Goal: Task Accomplishment & Management: Complete application form

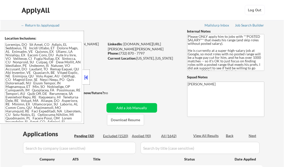
click at [86, 77] on button at bounding box center [87, 78] width 6 height 8
select select ""pending""
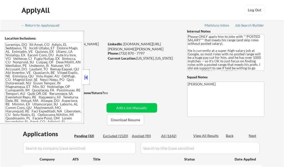
select select ""pending""
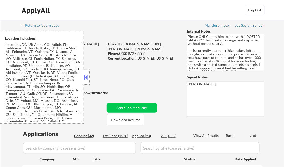
select select ""pending""
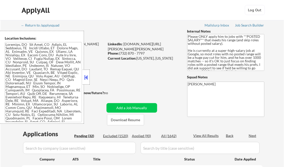
select select ""pending""
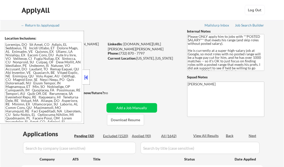
select select ""pending""
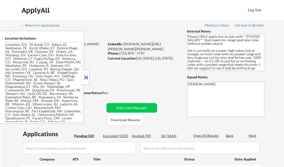
select select ""pending""
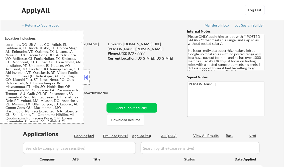
select select ""pending""
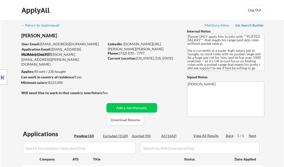
click at [244, 25] on div "Job Search Builder" at bounding box center [249, 26] width 29 height 4
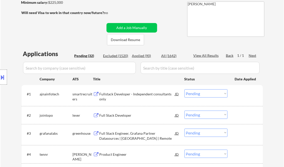
click at [124, 96] on div "Fullstack Developer - Independent consultants only" at bounding box center [138, 97] width 76 height 10
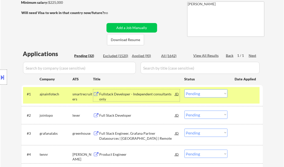
click at [146, 93] on div "Fullstack Developer - Independent consultants only" at bounding box center [138, 97] width 76 height 10
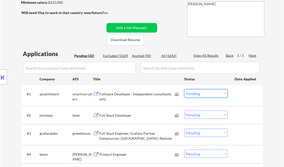
drag, startPoint x: 201, startPoint y: 96, endPoint x: 207, endPoint y: 98, distance: 6.6
click at [201, 96] on select "Choose an option... Pending Applied Excluded (Questions) Excluded (Expired) Exc…" at bounding box center [206, 94] width 43 height 8
click at [185, 90] on select "Choose an option... Pending Applied Excluded (Questions) Excluded (Expired) Exc…" at bounding box center [206, 94] width 43 height 8
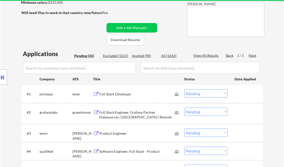
click at [125, 96] on div "Full Stack Developer" at bounding box center [138, 94] width 76 height 5
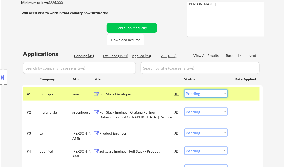
drag, startPoint x: 207, startPoint y: 96, endPoint x: 211, endPoint y: 98, distance: 5.1
click at [207, 96] on select "Choose an option... Pending Applied Excluded (Questions) Excluded (Expired) Exc…" at bounding box center [206, 94] width 43 height 8
click at [185, 90] on select "Choose an option... Pending Applied Excluded (Questions) Excluded (Expired) Exc…" at bounding box center [206, 94] width 43 height 8
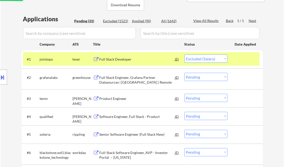
scroll to position [120, 0]
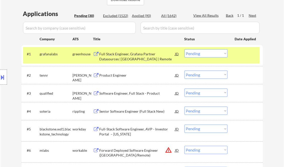
click at [134, 55] on div "Full Stack Engineer, Grafana Partner Datasources | US | Remote" at bounding box center [138, 57] width 76 height 10
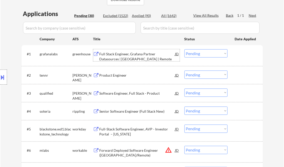
click at [202, 52] on select "Choose an option... Pending Applied Excluded (Questions) Excluded (Expired) Exc…" at bounding box center [206, 53] width 43 height 8
click at [185, 49] on select "Choose an option... Pending Applied Excluded (Questions) Excluded (Expired) Exc…" at bounding box center [206, 53] width 43 height 8
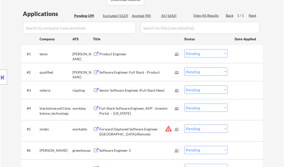
click at [110, 53] on div "Product Engineer" at bounding box center [138, 54] width 76 height 5
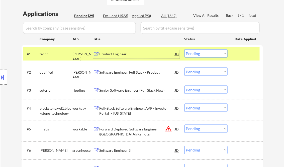
drag, startPoint x: 201, startPoint y: 53, endPoint x: 204, endPoint y: 58, distance: 5.6
click at [201, 53] on select "Choose an option... Pending Applied Excluded (Questions) Excluded (Expired) Exc…" at bounding box center [206, 53] width 43 height 8
click at [185, 49] on select "Choose an option... Pending Applied Excluded (Questions) Excluded (Expired) Exc…" at bounding box center [206, 53] width 43 height 8
click at [143, 75] on div "Software Engineer, Full Stack - Product" at bounding box center [138, 72] width 76 height 9
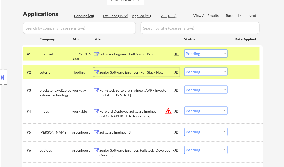
click at [201, 55] on select "Choose an option... Pending Applied Excluded (Questions) Excluded (Expired) Exc…" at bounding box center [206, 53] width 43 height 8
click at [185, 49] on select "Choose an option... Pending Applied Excluded (Questions) Excluded (Expired) Exc…" at bounding box center [206, 53] width 43 height 8
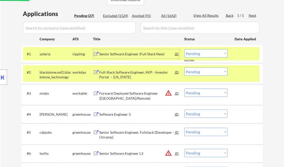
click at [137, 57] on div "Senior Software Engineer (Full Stack New)" at bounding box center [138, 53] width 76 height 9
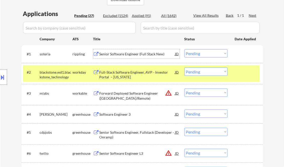
drag, startPoint x: 202, startPoint y: 53, endPoint x: 208, endPoint y: 54, distance: 6.6
click at [202, 53] on select "Choose an option... Pending Applied Excluded (Questions) Excluded (Expired) Exc…" at bounding box center [206, 53] width 43 height 8
click at [185, 49] on select "Choose an option... Pending Applied Excluded (Questions) Excluded (Expired) Exc…" at bounding box center [206, 53] width 43 height 8
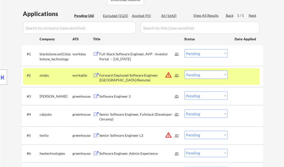
click at [129, 55] on div "Full-Stack Software Engineer, AVP - Investor Portal – New York" at bounding box center [138, 57] width 76 height 10
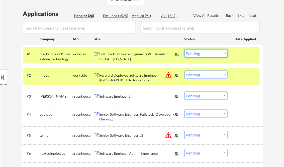
click at [197, 54] on select "Choose an option... Pending Applied Excluded (Questions) Excluded (Expired) Exc…" at bounding box center [206, 53] width 43 height 8
click at [185, 49] on select "Choose an option... Pending Applied Excluded (Questions) Excluded (Expired) Exc…" at bounding box center [206, 53] width 43 height 8
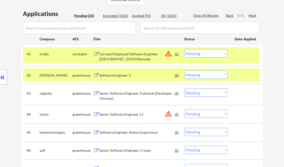
click at [247, 73] on div at bounding box center [246, 75] width 22 height 9
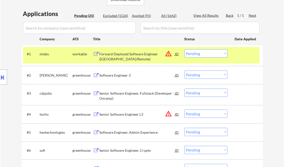
click at [244, 57] on div at bounding box center [246, 53] width 22 height 9
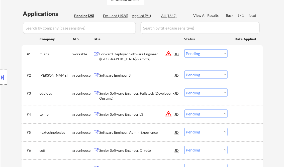
click at [125, 57] on div "Forward Deployed Software Engineer (NYC/Remote)" at bounding box center [138, 57] width 76 height 10
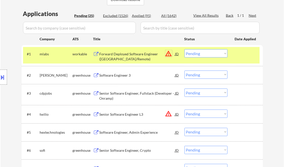
click at [167, 54] on button "warning_amber" at bounding box center [168, 53] width 7 height 7
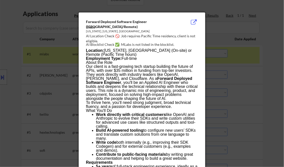
click at [277, 41] on div at bounding box center [142, 83] width 284 height 167
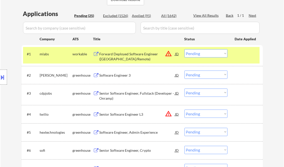
click at [211, 53] on select "Choose an option... Pending Applied Excluded (Questions) Excluded (Expired) Exc…" at bounding box center [206, 53] width 43 height 8
click at [185, 49] on select "Choose an option... Pending Applied Excluded (Questions) Excluded (Expired) Exc…" at bounding box center [206, 53] width 43 height 8
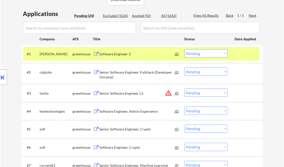
click at [126, 52] on div "Software Engineer 3" at bounding box center [138, 54] width 76 height 5
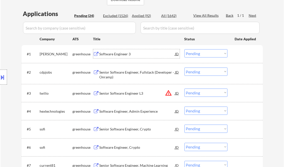
click at [121, 51] on div "Software Engineer 3" at bounding box center [138, 53] width 76 height 9
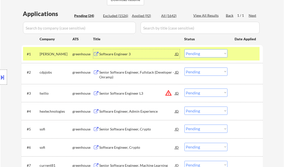
drag, startPoint x: 198, startPoint y: 53, endPoint x: 201, endPoint y: 57, distance: 4.9
click at [198, 53] on select "Choose an option... Pending Applied Excluded (Questions) Excluded (Expired) Exc…" at bounding box center [206, 53] width 43 height 8
click at [185, 49] on select "Choose an option... Pending Applied Excluded (Questions) Excluded (Expired) Exc…" at bounding box center [206, 53] width 43 height 8
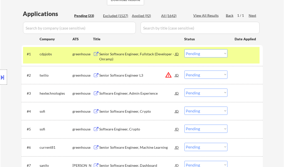
click at [126, 56] on div "Senior Software Engineer, Fullstack (Developer - Onramp)" at bounding box center [138, 57] width 76 height 10
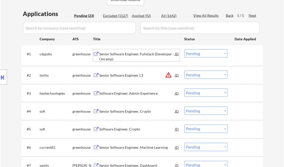
click at [206, 51] on select "Choose an option... Pending Applied Excluded (Questions) Excluded (Expired) Exc…" at bounding box center [206, 53] width 43 height 8
click at [158, 54] on div "Senior Software Engineer, Fullstack (Developer - Onramp)" at bounding box center [138, 57] width 76 height 10
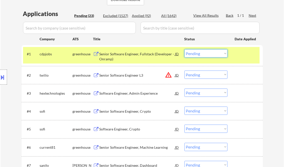
click at [198, 55] on select "Choose an option... Pending Applied Excluded (Questions) Excluded (Expired) Exc…" at bounding box center [206, 53] width 43 height 8
click at [185, 49] on select "Choose an option... Pending Applied Excluded (Questions) Excluded (Expired) Exc…" at bounding box center [206, 53] width 43 height 8
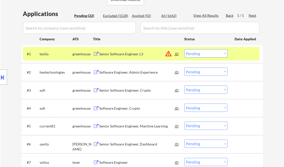
click at [249, 57] on div at bounding box center [246, 53] width 22 height 9
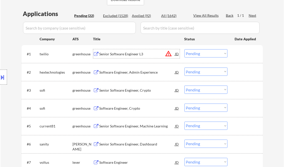
click at [123, 54] on div "Senior Software Engineer L3" at bounding box center [138, 54] width 76 height 5
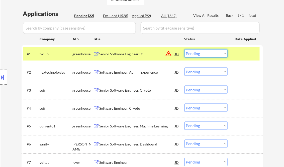
drag, startPoint x: 200, startPoint y: 53, endPoint x: 206, endPoint y: 57, distance: 7.7
click at [200, 53] on select "Choose an option... Pending Applied Excluded (Questions) Excluded (Expired) Exc…" at bounding box center [206, 53] width 43 height 8
click at [185, 49] on select "Choose an option... Pending Applied Excluded (Questions) Excluded (Expired) Exc…" at bounding box center [206, 53] width 43 height 8
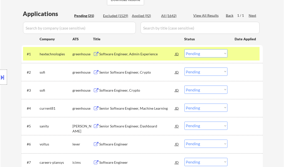
drag, startPoint x: 242, startPoint y: 57, endPoint x: 226, endPoint y: 61, distance: 17.0
click at [242, 57] on div at bounding box center [246, 53] width 22 height 9
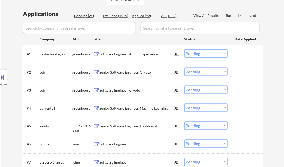
click at [135, 55] on div "Software Engineer, Admin Experience" at bounding box center [138, 54] width 76 height 5
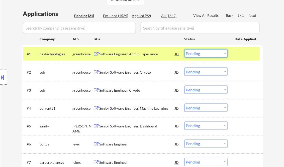
drag, startPoint x: 194, startPoint y: 52, endPoint x: 199, endPoint y: 56, distance: 6.2
click at [194, 52] on select "Choose an option... Pending Applied Excluded (Questions) Excluded (Expired) Exc…" at bounding box center [206, 53] width 43 height 8
click at [185, 49] on select "Choose an option... Pending Applied Excluded (Questions) Excluded (Expired) Exc…" at bounding box center [206, 53] width 43 height 8
click at [251, 54] on div at bounding box center [246, 53] width 22 height 9
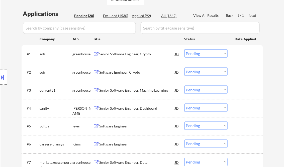
click at [131, 55] on div "Senior Software Engineer, Crypto" at bounding box center [138, 54] width 76 height 5
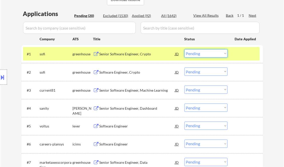
drag, startPoint x: 186, startPoint y: 54, endPoint x: 196, endPoint y: 58, distance: 11.2
click at [186, 54] on select "Choose an option... Pending Applied Excluded (Questions) Excluded (Expired) Exc…" at bounding box center [206, 53] width 43 height 8
click at [185, 49] on select "Choose an option... Pending Applied Excluded (Questions) Excluded (Expired) Exc…" at bounding box center [206, 53] width 43 height 8
click at [134, 73] on div "Software Engineer, Crypto" at bounding box center [138, 72] width 76 height 5
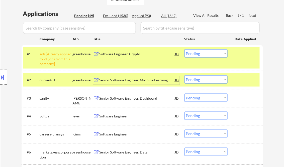
click at [208, 48] on div "#1 sofi [Already applied to 2+ jobs from this company] greenhouse Software Engi…" at bounding box center [141, 58] width 237 height 22
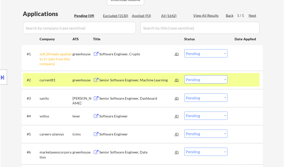
click at [210, 53] on select "Choose an option... Pending Applied Excluded (Questions) Excluded (Expired) Exc…" at bounding box center [206, 53] width 43 height 8
click at [185, 49] on select "Choose an option... Pending Applied Excluded (Questions) Excluded (Expired) Exc…" at bounding box center [206, 53] width 43 height 8
click at [152, 81] on div "Senior Software Engineer, Machine Learning" at bounding box center [138, 80] width 76 height 5
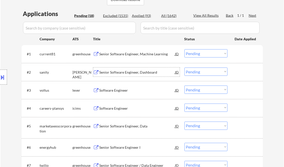
drag, startPoint x: 199, startPoint y: 56, endPoint x: 203, endPoint y: 58, distance: 4.4
click at [199, 56] on select "Choose an option... Pending Applied Excluded (Questions) Excluded (Expired) Exc…" at bounding box center [206, 53] width 43 height 8
click at [185, 49] on select "Choose an option... Pending Applied Excluded (Questions) Excluded (Expired) Exc…" at bounding box center [206, 53] width 43 height 8
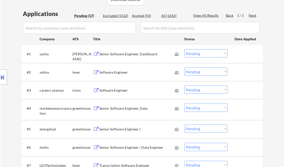
click at [125, 55] on div "Senior Software Engineer, Dashboard" at bounding box center [138, 54] width 76 height 5
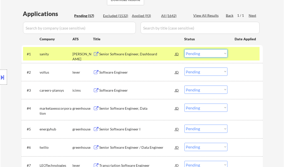
drag, startPoint x: 193, startPoint y: 53, endPoint x: 203, endPoint y: 57, distance: 11.3
click at [193, 53] on select "Choose an option... Pending Applied Excluded (Questions) Excluded (Expired) Exc…" at bounding box center [206, 53] width 43 height 8
click at [185, 49] on select "Choose an option... Pending Applied Excluded (Questions) Excluded (Expired) Exc…" at bounding box center [206, 53] width 43 height 8
click at [117, 72] on div "Software Engineer" at bounding box center [138, 72] width 76 height 5
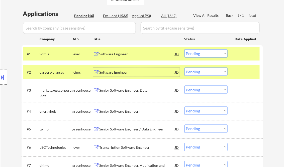
drag, startPoint x: 206, startPoint y: 53, endPoint x: 207, endPoint y: 56, distance: 3.3
click at [206, 53] on select "Choose an option... Pending Applied Excluded (Questions) Excluded (Expired) Exc…" at bounding box center [206, 53] width 43 height 8
click at [185, 49] on select "Choose an option... Pending Applied Excluded (Questions) Excluded (Expired) Exc…" at bounding box center [206, 53] width 43 height 8
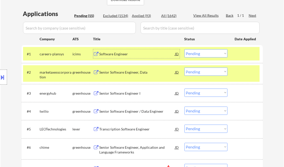
click at [118, 55] on div "Software Engineer" at bounding box center [138, 54] width 76 height 5
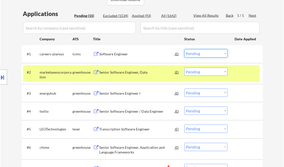
drag, startPoint x: 213, startPoint y: 53, endPoint x: 213, endPoint y: 58, distance: 5.0
click at [213, 53] on select "Choose an option... Pending Applied Excluded (Questions) Excluded (Expired) Exc…" at bounding box center [206, 53] width 43 height 8
click at [185, 49] on select "Choose an option... Pending Applied Excluded (Questions) Excluded (Expired) Exc…" at bounding box center [206, 53] width 43 height 8
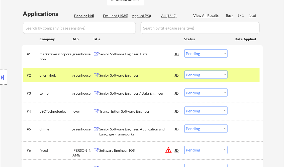
click at [250, 73] on div at bounding box center [246, 75] width 22 height 9
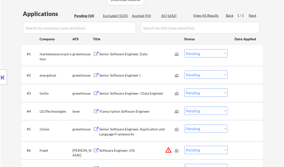
click at [122, 54] on div "Senior Software Engineer, Data" at bounding box center [138, 54] width 76 height 5
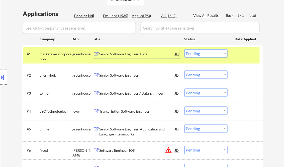
drag, startPoint x: 205, startPoint y: 53, endPoint x: 208, endPoint y: 55, distance: 3.0
click at [205, 53] on select "Choose an option... Pending Applied Excluded (Questions) Excluded (Expired) Exc…" at bounding box center [206, 53] width 43 height 8
click at [185, 49] on select "Choose an option... Pending Applied Excluded (Questions) Excluded (Expired) Exc…" at bounding box center [206, 53] width 43 height 8
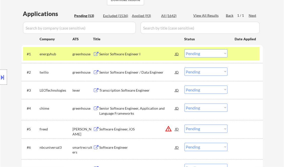
click at [125, 56] on div "Senior Software Engineer I" at bounding box center [138, 54] width 76 height 5
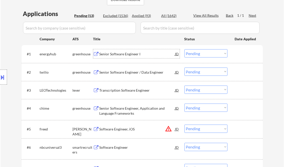
click at [197, 53] on select "Choose an option... Pending Applied Excluded (Questions) Excluded (Expired) Exc…" at bounding box center [206, 53] width 43 height 8
click at [125, 52] on div "Senior Software Engineer I" at bounding box center [138, 54] width 76 height 5
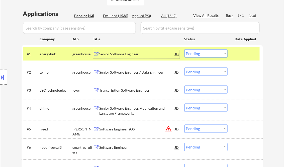
drag, startPoint x: 198, startPoint y: 54, endPoint x: 202, endPoint y: 58, distance: 6.0
click at [198, 54] on select "Choose an option... Pending Applied Excluded (Questions) Excluded (Expired) Exc…" at bounding box center [206, 53] width 43 height 8
click at [185, 49] on select "Choose an option... Pending Applied Excluded (Questions) Excluded (Expired) Exc…" at bounding box center [206, 53] width 43 height 8
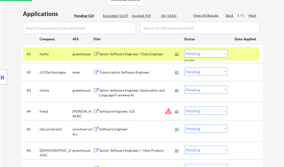
click at [125, 55] on div "Senior Software Engineer / Data Engineer" at bounding box center [138, 54] width 76 height 5
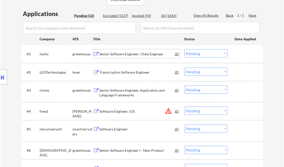
drag, startPoint x: 197, startPoint y: 53, endPoint x: 203, endPoint y: 56, distance: 6.3
click at [197, 53] on select "Choose an option... Pending Applied Excluded (Questions) Excluded (Expired) Exc…" at bounding box center [206, 53] width 43 height 8
click at [185, 49] on select "Choose an option... Pending Applied Excluded (Questions) Excluded (Expired) Exc…" at bounding box center [206, 53] width 43 height 8
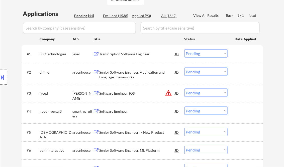
click at [113, 53] on div "Transcription Software Engineer" at bounding box center [138, 54] width 76 height 5
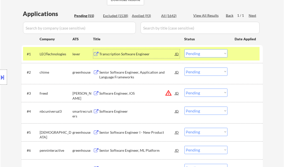
click at [207, 53] on select "Choose an option... Pending Applied Excluded (Questions) Excluded (Expired) Exc…" at bounding box center [206, 53] width 43 height 8
click at [185, 49] on select "Choose an option... Pending Applied Excluded (Questions) Excluded (Expired) Exc…" at bounding box center [206, 53] width 43 height 8
click at [121, 74] on div "Senior Software Engineer, Application and Language Frameworks" at bounding box center [138, 75] width 76 height 10
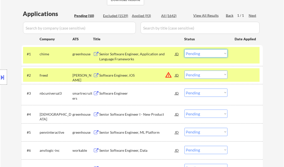
drag, startPoint x: 204, startPoint y: 53, endPoint x: 208, endPoint y: 58, distance: 5.5
click at [204, 53] on select "Choose an option... Pending Applied Excluded (Questions) Excluded (Expired) Exc…" at bounding box center [206, 53] width 43 height 8
click at [185, 49] on select "Choose an option... Pending Applied Excluded (Questions) Excluded (Expired) Exc…" at bounding box center [206, 53] width 43 height 8
click at [128, 77] on div "Software Engineer, iOS" at bounding box center [138, 75] width 76 height 5
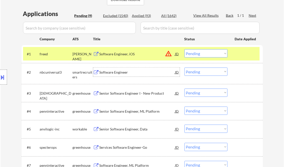
click at [207, 54] on select "Choose an option... Pending Applied Excluded (Questions) Excluded (Expired) Exc…" at bounding box center [206, 53] width 43 height 8
click at [185, 49] on select "Choose an option... Pending Applied Excluded (Questions) Excluded (Expired) Exc…" at bounding box center [206, 53] width 43 height 8
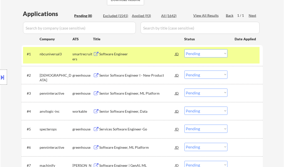
click at [119, 54] on div "Software Engineer" at bounding box center [138, 54] width 76 height 5
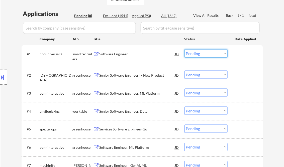
drag, startPoint x: 202, startPoint y: 54, endPoint x: 206, endPoint y: 58, distance: 6.0
click at [202, 54] on select "Choose an option... Pending Applied Excluded (Questions) Excluded (Expired) Exc…" at bounding box center [206, 53] width 43 height 8
click at [185, 49] on select "Choose an option... Pending Applied Excluded (Questions) Excluded (Expired) Exc…" at bounding box center [206, 53] width 43 height 8
click at [119, 73] on div "Senior Software Engineer I - New Product" at bounding box center [138, 75] width 76 height 5
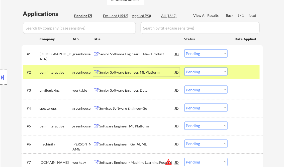
drag, startPoint x: 201, startPoint y: 51, endPoint x: 208, endPoint y: 58, distance: 9.4
click at [201, 51] on select "Choose an option... Pending Applied Excluded (Questions) Excluded (Expired) Exc…" at bounding box center [206, 53] width 43 height 8
click at [120, 53] on div "Senior Software Engineer I - New Product" at bounding box center [138, 54] width 76 height 5
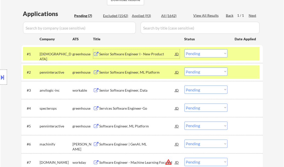
click at [205, 54] on select "Choose an option... Pending Applied Excluded (Questions) Excluded (Expired) Exc…" at bounding box center [206, 53] width 43 height 8
click at [185, 49] on select "Choose an option... Pending Applied Excluded (Questions) Excluded (Expired) Exc…" at bounding box center [206, 53] width 43 height 8
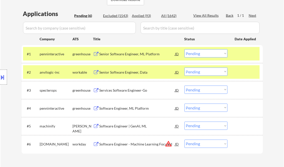
click at [137, 55] on div "Senior Software Engineer, ML Platform" at bounding box center [138, 54] width 76 height 5
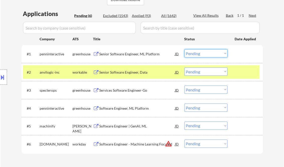
drag, startPoint x: 204, startPoint y: 53, endPoint x: 208, endPoint y: 54, distance: 4.2
click at [204, 53] on select "Choose an option... Pending Applied Excluded (Questions) Excluded (Expired) Exc…" at bounding box center [206, 53] width 43 height 8
click at [185, 49] on select "Choose an option... Pending Applied Excluded (Questions) Excluded (Expired) Exc…" at bounding box center [206, 53] width 43 height 8
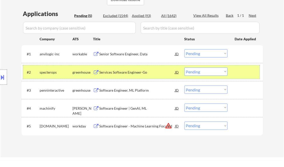
click at [245, 71] on div at bounding box center [246, 72] width 22 height 9
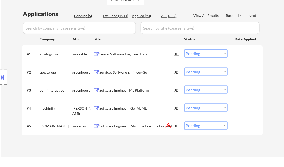
click at [130, 55] on div "Senior Software Engineer, Data" at bounding box center [138, 54] width 76 height 5
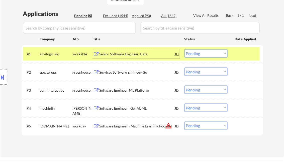
drag, startPoint x: 204, startPoint y: 53, endPoint x: 207, endPoint y: 58, distance: 6.1
click at [204, 53] on select "Choose an option... Pending Applied Excluded (Questions) Excluded (Expired) Exc…" at bounding box center [206, 53] width 43 height 8
click at [185, 49] on select "Choose an option... Pending Applied Excluded (Questions) Excluded (Expired) Exc…" at bounding box center [206, 53] width 43 height 8
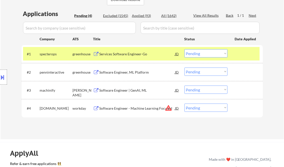
click at [126, 52] on div "Services Software Engineer-Go" at bounding box center [138, 54] width 76 height 5
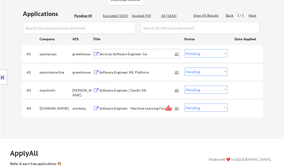
drag, startPoint x: 201, startPoint y: 51, endPoint x: 204, endPoint y: 58, distance: 8.1
click at [201, 51] on select "Choose an option... Pending Applied Excluded (Questions) Excluded (Expired) Exc…" at bounding box center [206, 53] width 43 height 8
click at [185, 49] on select "Choose an option... Pending Applied Excluded (Questions) Excluded (Expired) Exc…" at bounding box center [206, 53] width 43 height 8
click at [129, 71] on div "Software Engineer, ML Platform" at bounding box center [138, 72] width 76 height 5
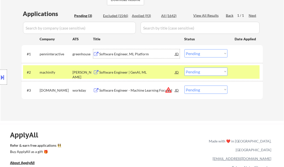
click at [142, 55] on div "Software Engineer, ML Platform" at bounding box center [138, 54] width 76 height 5
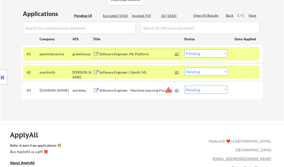
drag, startPoint x: 203, startPoint y: 53, endPoint x: 204, endPoint y: 56, distance: 2.8
click at [203, 53] on select "Choose an option... Pending Applied Excluded (Questions) Excluded (Expired) Exc…" at bounding box center [206, 53] width 43 height 8
click at [185, 49] on select "Choose an option... Pending Applied Excluded (Questions) Excluded (Expired) Exc…" at bounding box center [206, 53] width 43 height 8
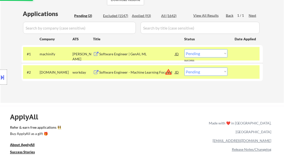
click at [132, 55] on div "Software Engineer | GenAI, ML" at bounding box center [138, 54] width 76 height 5
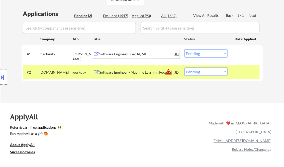
drag, startPoint x: 203, startPoint y: 53, endPoint x: 234, endPoint y: 76, distance: 38.5
click at [203, 53] on select "Choose an option... Pending Applied Excluded (Questions) Excluded (Expired) Exc…" at bounding box center [206, 53] width 43 height 8
click at [185, 49] on select "Choose an option... Pending Applied Excluded (Questions) Excluded (Expired) Exc…" at bounding box center [206, 53] width 43 height 8
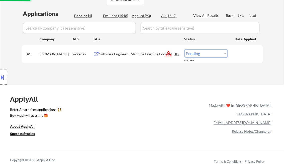
click at [124, 56] on div "Software Engineer - Machine Learning Focused" at bounding box center [138, 54] width 76 height 5
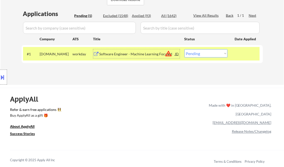
click at [202, 53] on select "Choose an option... Pending Applied Excluded (Questions) Excluded (Expired) Exc…" at bounding box center [206, 53] width 43 height 8
select select ""excluded__expired_""
click at [185, 49] on select "Choose an option... Pending Applied Excluded (Questions) Excluded (Expired) Exc…" at bounding box center [206, 53] width 43 height 8
click at [148, 87] on div "← Return to /applysquad Mailslurp Inbox Job Search Builder Joseph Gordon User E…" at bounding box center [142, 111] width 284 height 463
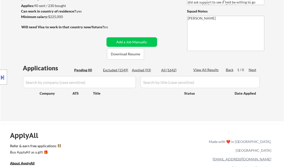
scroll to position [60, 0]
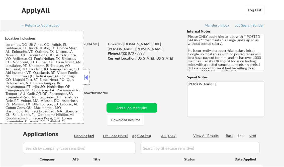
select select ""pending""
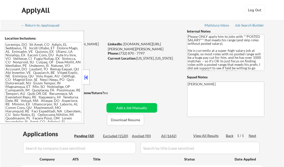
select select ""pending""
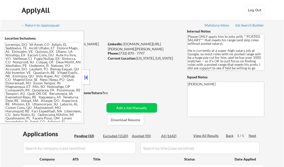
select select ""pending""
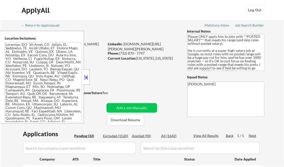
select select ""pending""
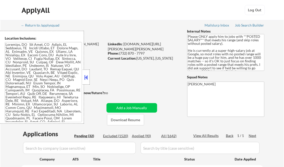
select select ""pending""
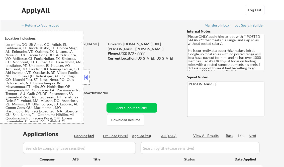
select select ""pending""
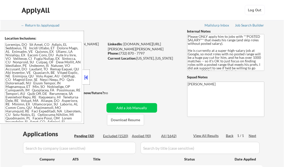
select select ""pending""
click at [86, 78] on button at bounding box center [87, 78] width 6 height 8
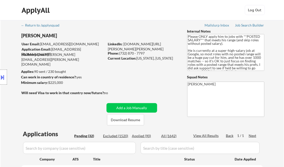
click at [146, 135] on div "Applied (90)" at bounding box center [144, 136] width 25 height 5
select select ""applied""
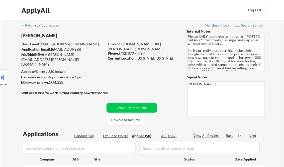
select select ""applied""
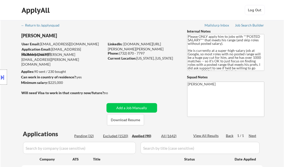
select select ""applied""
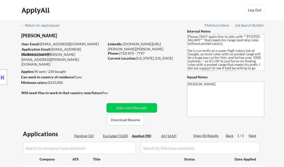
select select ""applied""
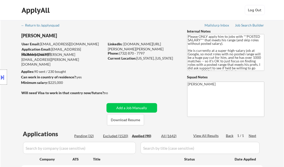
select select ""applied""
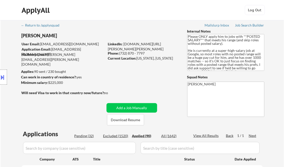
select select ""applied""
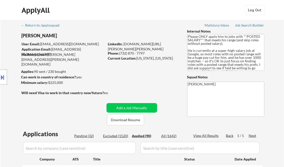
select select ""applied""
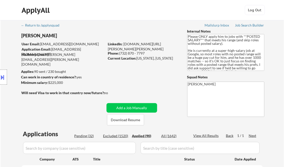
select select ""applied""
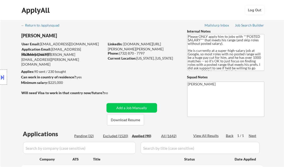
select select ""applied""
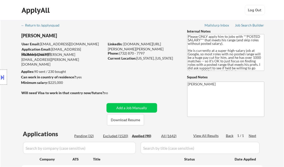
select select ""applied""
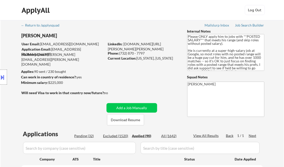
select select ""applied""
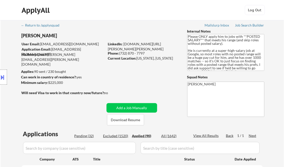
select select ""applied""
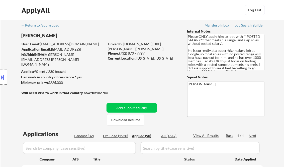
select select ""applied""
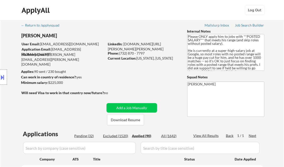
select select ""applied""
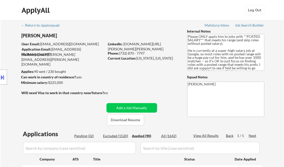
select select ""applied""
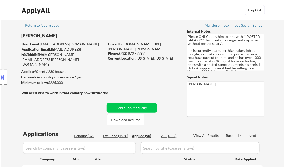
select select ""applied""
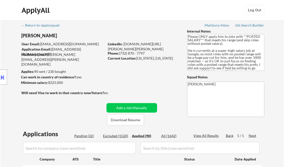
select select ""applied""
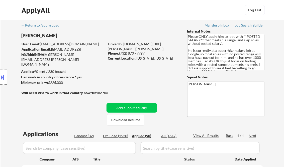
select select ""applied""
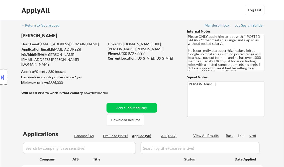
select select ""applied""
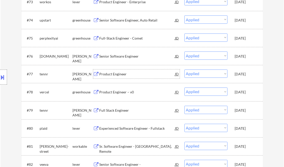
click at [123, 72] on div "Product Engineer" at bounding box center [138, 74] width 76 height 5
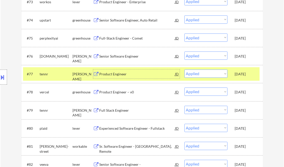
click at [12, 53] on div "Location Inclusions:" at bounding box center [45, 77] width 90 height 93
click at [144, 76] on div "Product Engineer" at bounding box center [138, 74] width 76 height 5
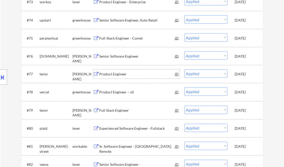
click at [177, 73] on div "JD" at bounding box center [177, 74] width 5 height 9
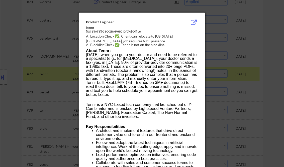
click at [267, 32] on div at bounding box center [142, 83] width 284 height 167
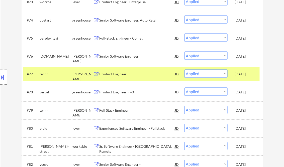
click at [148, 71] on div "Product Engineer" at bounding box center [138, 74] width 76 height 9
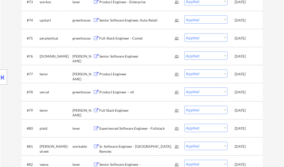
select select ""applied""
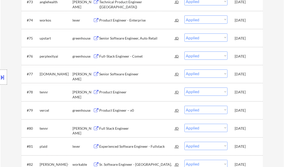
scroll to position [200, 0]
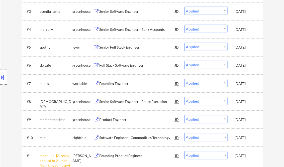
select select ""applied""
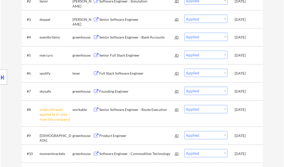
scroll to position [611, 0]
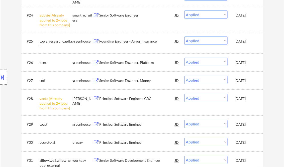
select select ""applied""
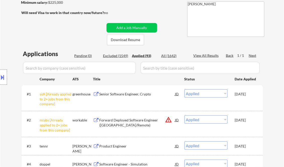
scroll to position [120, 0]
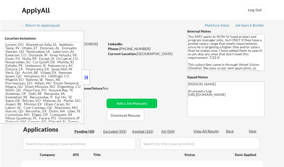
select select ""pending""
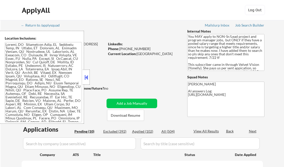
select select ""pending""
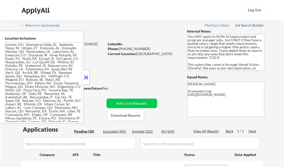
click at [249, 26] on div "Job Search Builder" at bounding box center [249, 26] width 29 height 4
click at [86, 79] on button at bounding box center [87, 78] width 6 height 8
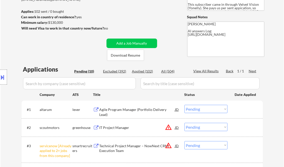
scroll to position [100, 0]
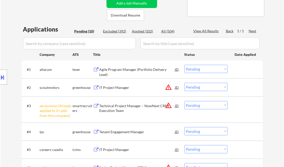
click at [122, 68] on div "Agile Program Manager (Portfolio Delivery Lead)" at bounding box center [138, 72] width 76 height 10
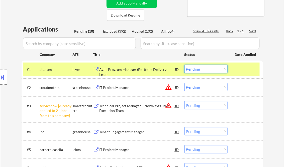
drag, startPoint x: 194, startPoint y: 72, endPoint x: 199, endPoint y: 74, distance: 5.1
click at [194, 72] on select "Choose an option... Pending Applied Excluded (Questions) Excluded (Expired) Exc…" at bounding box center [206, 69] width 43 height 8
select select ""applied""
click at [185, 65] on select "Choose an option... Pending Applied Excluded (Questions) Excluded (Expired) Exc…" at bounding box center [206, 69] width 43 height 8
click at [123, 89] on div "IT Project Manager" at bounding box center [138, 87] width 76 height 5
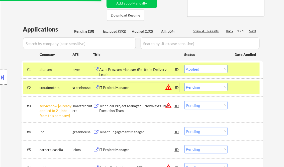
click at [201, 87] on select "Choose an option... Pending Applied Excluded (Questions) Excluded (Expired) Exc…" at bounding box center [206, 87] width 43 height 8
select select ""excluded__salary_""
click at [185, 83] on select "Choose an option... Pending Applied Excluded (Questions) Excluded (Expired) Exc…" at bounding box center [206, 87] width 43 height 8
click at [205, 104] on select "Choose an option... Pending Applied Excluded (Questions) Excluded (Expired) Exc…" at bounding box center [206, 105] width 43 height 8
select select ""excluded__other_""
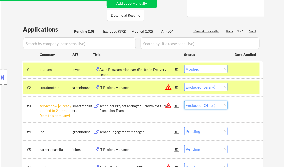
click at [185, 101] on select "Choose an option... Pending Applied Excluded (Questions) Excluded (Expired) Exc…" at bounding box center [206, 105] width 43 height 8
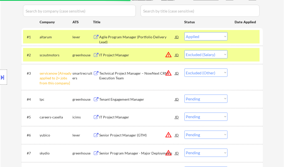
scroll to position [141, 0]
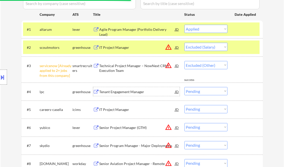
click at [129, 92] on div "Tenant Engagement Manager" at bounding box center [138, 92] width 76 height 5
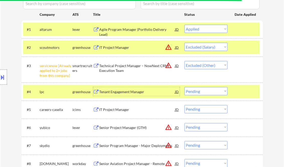
drag, startPoint x: 200, startPoint y: 90, endPoint x: 208, endPoint y: 96, distance: 9.6
click at [200, 90] on select "Choose an option... Pending Applied Excluded (Questions) Excluded (Expired) Exc…" at bounding box center [206, 91] width 43 height 8
select select ""excluded__bad_match_""
click at [185, 87] on select "Choose an option... Pending Applied Excluded (Questions) Excluded (Expired) Exc…" at bounding box center [206, 91] width 43 height 8
click at [134, 111] on div "IT Project Manager" at bounding box center [138, 110] width 76 height 5
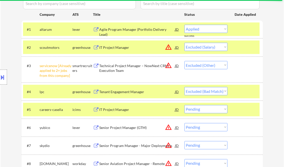
select select ""pending""
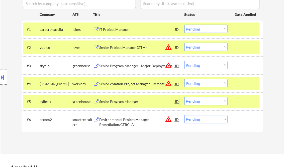
click at [197, 28] on select "Choose an option... Pending Applied Excluded (Questions) Excluded (Expired) Exc…" at bounding box center [206, 29] width 43 height 8
click at [185, 25] on select "Choose an option... Pending Applied Excluded (Questions) Excluded (Expired) Exc…" at bounding box center [206, 29] width 43 height 8
click at [130, 49] on div "Senior Project Manager (GTM)" at bounding box center [138, 47] width 76 height 5
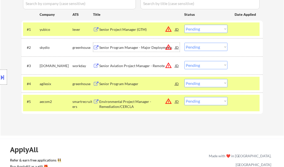
drag, startPoint x: 204, startPoint y: 28, endPoint x: 205, endPoint y: 33, distance: 5.1
click at [204, 28] on select "Choose an option... Pending Applied Excluded (Questions) Excluded (Expired) Exc…" at bounding box center [206, 29] width 43 height 8
click at [185, 25] on select "Choose an option... Pending Applied Excluded (Questions) Excluded (Expired) Exc…" at bounding box center [206, 29] width 43 height 8
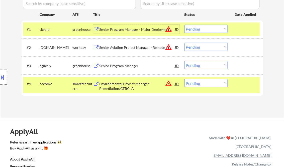
click at [132, 29] on div "Senior Program Manager - Major Deployments" at bounding box center [138, 29] width 76 height 5
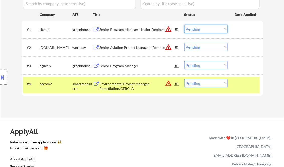
drag, startPoint x: 197, startPoint y: 28, endPoint x: 208, endPoint y: 33, distance: 12.8
click at [197, 28] on select "Choose an option... Pending Applied Excluded (Questions) Excluded (Expired) Exc…" at bounding box center [206, 29] width 43 height 8
click at [185, 25] on select "Choose an option... Pending Applied Excluded (Questions) Excluded (Expired) Exc…" at bounding box center [206, 29] width 43 height 8
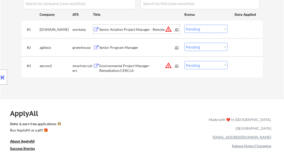
click at [143, 29] on div "Senior Aviation Project Manager - Remote" at bounding box center [138, 29] width 76 height 5
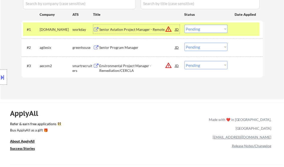
drag, startPoint x: 194, startPoint y: 28, endPoint x: 201, endPoint y: 34, distance: 9.5
click at [194, 28] on select "Choose an option... Pending Applied Excluded (Questions) Excluded (Expired) Exc…" at bounding box center [206, 29] width 43 height 8
click at [185, 25] on select "Choose an option... Pending Applied Excluded (Questions) Excluded (Expired) Exc…" at bounding box center [206, 29] width 43 height 8
click at [121, 51] on div "Senior Program Manager" at bounding box center [138, 47] width 76 height 9
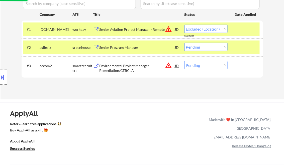
select select ""pending""
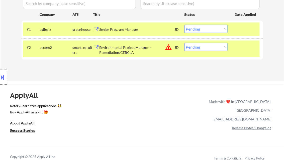
select select ""pending""
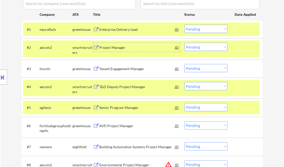
click at [198, 109] on select "Choose an option... Pending Applied Excluded (Questions) Excluded (Expired) Exc…" at bounding box center [206, 107] width 43 height 8
click at [185, 103] on select "Choose an option... Pending Applied Excluded (Questions) Excluded (Expired) Exc…" at bounding box center [206, 107] width 43 height 8
click at [274, 70] on div "← Return to /applysquad Mailslurp Inbox Job Search Builder Vincent Salami User …" at bounding box center [143, 40] width 284 height 320
select select ""pending""
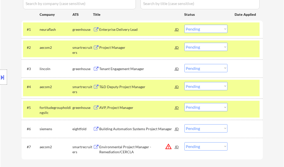
click at [14, 37] on div "Location Inclusions:" at bounding box center [45, 77] width 90 height 93
click at [107, 28] on div "Enterprise Delivery Lead" at bounding box center [138, 29] width 76 height 5
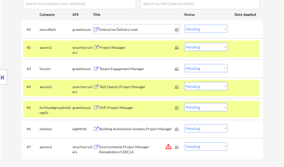
click at [201, 32] on select "Choose an option... Pending Applied Excluded (Questions) Excluded (Expired) Exc…" at bounding box center [206, 29] width 43 height 8
click at [185, 25] on select "Choose an option... Pending Applied Excluded (Questions) Excluded (Expired) Exc…" at bounding box center [206, 29] width 43 height 8
click at [119, 47] on div "Project Manager" at bounding box center [138, 47] width 76 height 5
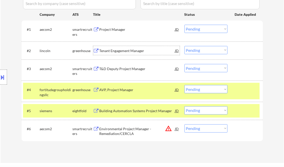
drag, startPoint x: 2, startPoint y: 78, endPoint x: 15, endPoint y: 84, distance: 15.0
click at [2, 77] on button at bounding box center [3, 77] width 6 height 8
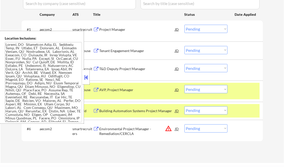
click at [85, 74] on button at bounding box center [87, 78] width 6 height 8
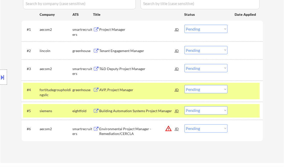
drag, startPoint x: 193, startPoint y: 28, endPoint x: 197, endPoint y: 32, distance: 5.4
click at [193, 28] on select "Choose an option... Pending Applied Excluded (Questions) Excluded (Expired) Exc…" at bounding box center [206, 29] width 43 height 8
click at [185, 25] on select "Choose an option... Pending Applied Excluded (Questions) Excluded (Expired) Exc…" at bounding box center [206, 29] width 43 height 8
select select ""pending""
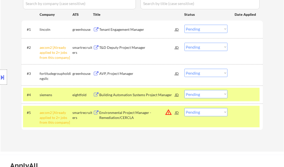
drag, startPoint x: 200, startPoint y: 49, endPoint x: 204, endPoint y: 50, distance: 3.8
click at [200, 49] on select "Choose an option... Pending Applied Excluded (Questions) Excluded (Expired) Exc…" at bounding box center [206, 47] width 43 height 8
click at [185, 43] on select "Choose an option... Pending Applied Excluded (Questions) Excluded (Expired) Exc…" at bounding box center [206, 47] width 43 height 8
select select ""pending""
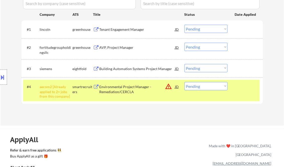
click at [197, 89] on select "Choose an option... Pending Applied Excluded (Questions) Excluded (Expired) Exc…" at bounding box center [206, 86] width 43 height 8
select select ""excluded__other_""
click at [185, 82] on select "Choose an option... Pending Applied Excluded (Questions) Excluded (Expired) Exc…" at bounding box center [206, 86] width 43 height 8
click at [115, 28] on div "Tenant Engagement Manager" at bounding box center [138, 29] width 76 height 5
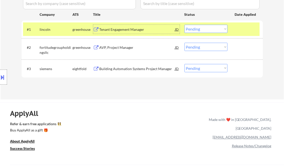
drag, startPoint x: 198, startPoint y: 29, endPoint x: 204, endPoint y: 33, distance: 6.5
click at [198, 29] on select "Choose an option... Pending Applied Excluded (Questions) Excluded (Expired) Exc…" at bounding box center [206, 29] width 43 height 8
click at [185, 25] on select "Choose an option... Pending Applied Excluded (Questions) Excluded (Expired) Exc…" at bounding box center [206, 29] width 43 height 8
click at [118, 50] on div "AVP, Project Manager" at bounding box center [138, 47] width 76 height 5
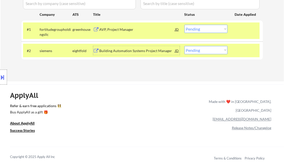
drag, startPoint x: 203, startPoint y: 27, endPoint x: 210, endPoint y: 33, distance: 9.2
click at [203, 27] on select "Choose an option... Pending Applied Excluded (Questions) Excluded (Expired) Exc…" at bounding box center [206, 29] width 43 height 8
click at [185, 25] on select "Choose an option... Pending Applied Excluded (Questions) Excluded (Expired) Exc…" at bounding box center [206, 29] width 43 height 8
click at [134, 51] on div "Building Automation Systems Project Manager" at bounding box center [138, 50] width 76 height 5
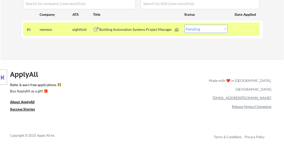
drag, startPoint x: 194, startPoint y: 31, endPoint x: 196, endPoint y: 33, distance: 3.2
click at [194, 31] on select "Choose an option... Pending Applied Excluded (Questions) Excluded (Expired) Exc…" at bounding box center [206, 29] width 43 height 8
select select ""excluded__salary_""
click at [185, 25] on select "Choose an option... Pending Applied Excluded (Questions) Excluded (Expired) Exc…" at bounding box center [206, 29] width 43 height 8
click at [108, 69] on div "ApplyAll Refer & earn free applications 👯‍♀️ Buy ApplyAll as a gift 🎁 About App…" at bounding box center [142, 107] width 284 height 80
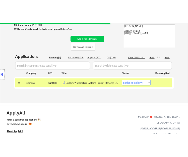
scroll to position [60, 0]
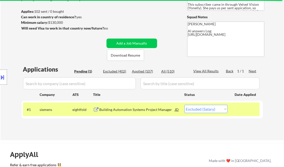
select select ""excluded__salary_""
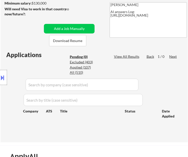
scroll to position [80, 0]
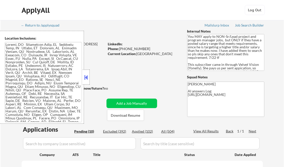
select select ""pending""
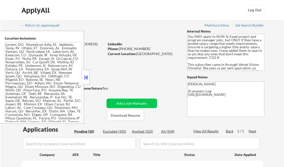
select select ""pending""
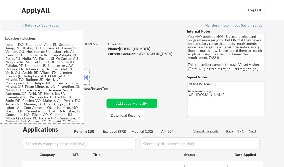
click at [86, 77] on button at bounding box center [87, 78] width 6 height 8
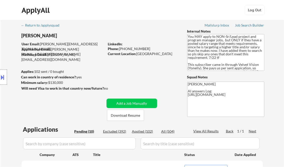
click at [148, 130] on div "Applied (102)" at bounding box center [144, 131] width 25 height 5
click at [206, 132] on div "View All Results" at bounding box center [207, 131] width 27 height 5
select select ""applied""
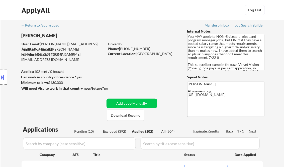
select select ""applied""
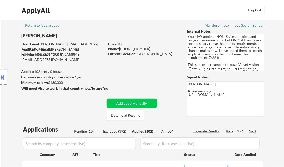
select select ""applied""
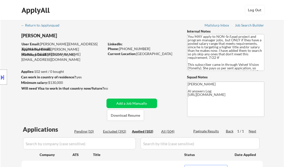
select select ""applied""
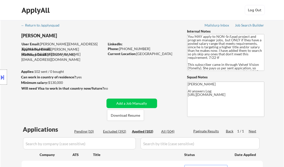
select select ""applied""
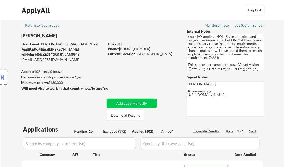
select select ""applied""
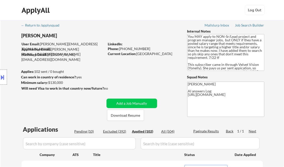
select select ""applied""
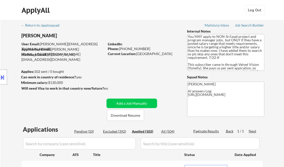
select select ""applied""
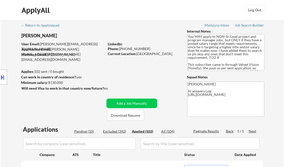
select select ""applied""
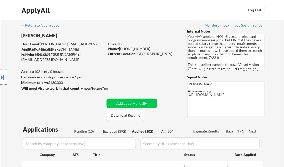
select select ""applied""
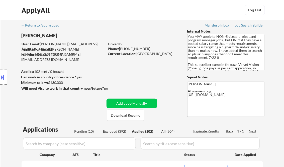
select select ""applied""
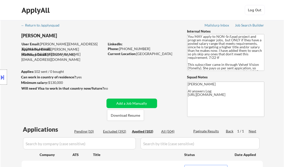
select select ""applied""
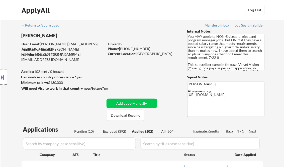
select select ""applied""
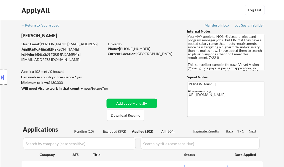
select select ""applied""
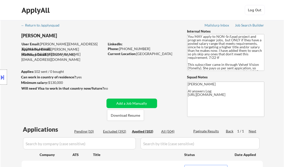
select select ""applied""
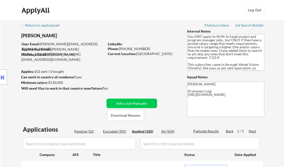
select select ""applied""
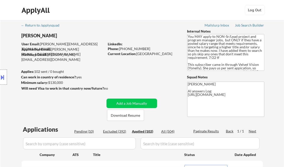
select select ""applied""
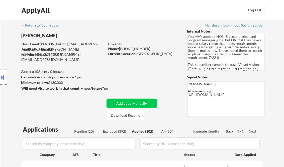
select select ""applied""
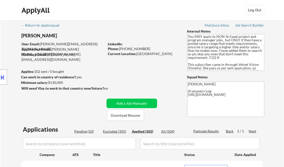
select select ""applied""
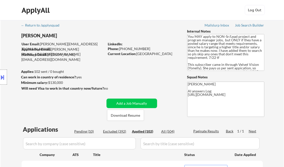
select select ""applied""
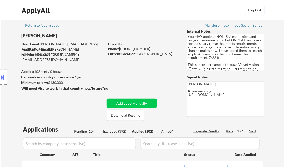
select select ""applied""
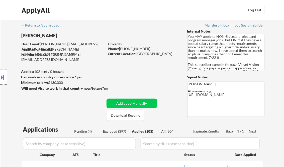
select select ""applied""
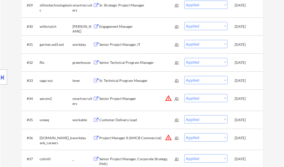
select select ""applied""
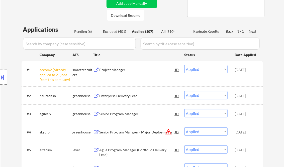
scroll to position [106, 0]
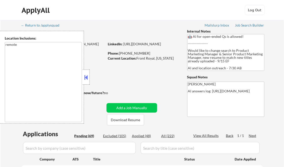
select select ""pending""
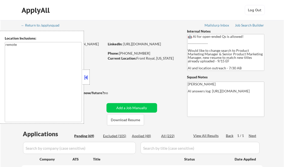
select select ""pending""
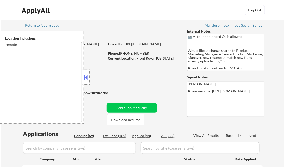
select select ""pending""
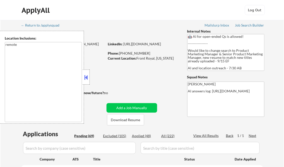
select select ""pending""
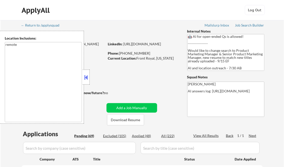
select select ""pending""
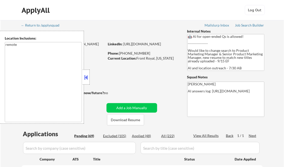
select select ""pending""
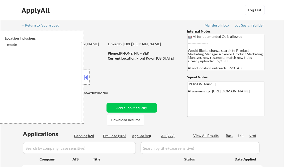
select select ""pending""
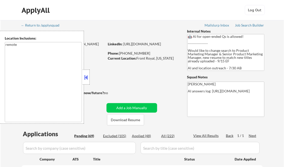
select select ""pending""
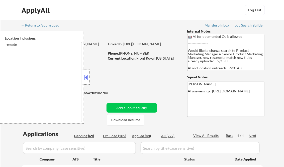
select select ""pending""
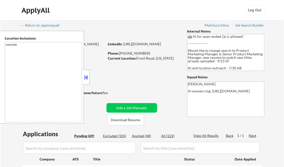
select select ""pending""
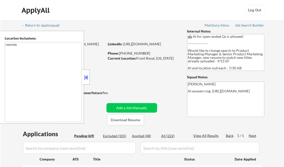
select select ""pending""
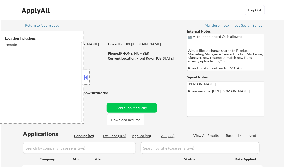
select select ""pending""
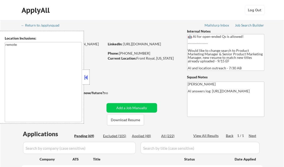
select select ""pending""
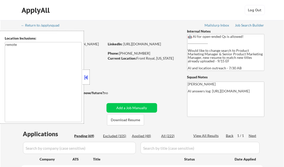
select select ""pending""
click at [87, 77] on button at bounding box center [87, 78] width 6 height 8
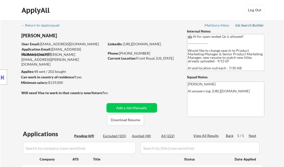
click at [246, 26] on div "Job Search Builder" at bounding box center [249, 26] width 29 height 4
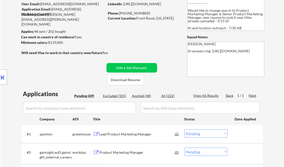
scroll to position [80, 0]
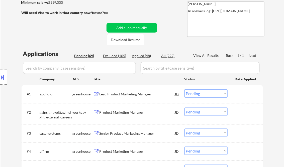
click at [128, 95] on div "Lead Product Marketing Manager" at bounding box center [138, 94] width 76 height 5
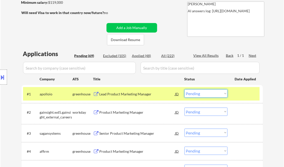
drag, startPoint x: 199, startPoint y: 95, endPoint x: 200, endPoint y: 98, distance: 3.3
click at [199, 95] on select "Choose an option... Pending Applied Excluded (Questions) Excluded (Expired) Exc…" at bounding box center [206, 94] width 43 height 8
click at [185, 90] on select "Choose an option... Pending Applied Excluded (Questions) Excluded (Expired) Exc…" at bounding box center [206, 94] width 43 height 8
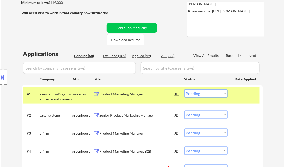
click at [120, 96] on div "Product Marketing Manager" at bounding box center [138, 94] width 76 height 5
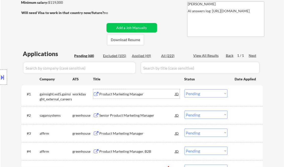
drag, startPoint x: 195, startPoint y: 93, endPoint x: 197, endPoint y: 98, distance: 5.9
click at [195, 93] on select "Choose an option... Pending Applied Excluded (Questions) Excluded (Expired) Exc…" at bounding box center [206, 94] width 43 height 8
click at [185, 90] on select "Choose an option... Pending Applied Excluded (Questions) Excluded (Expired) Exc…" at bounding box center [206, 94] width 43 height 8
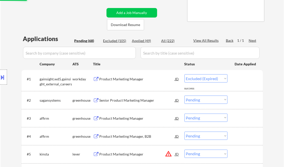
scroll to position [100, 0]
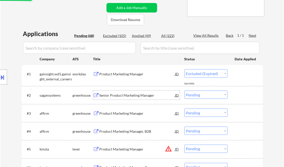
click at [122, 94] on div "Senior Product Marketing Manager" at bounding box center [138, 95] width 76 height 5
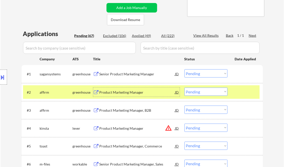
click at [200, 73] on select "Choose an option... Pending Applied Excluded (Questions) Excluded (Expired) Exc…" at bounding box center [206, 74] width 43 height 8
click at [185, 70] on select "Choose an option... Pending Applied Excluded (Questions) Excluded (Expired) Exc…" at bounding box center [206, 74] width 43 height 8
click at [136, 93] on div "Product Marketing Manager" at bounding box center [138, 92] width 76 height 5
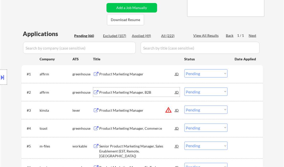
drag, startPoint x: 206, startPoint y: 72, endPoint x: 211, endPoint y: 78, distance: 8.0
click at [206, 72] on select "Choose an option... Pending Applied Excluded (Questions) Excluded (Expired) Exc…" at bounding box center [206, 74] width 43 height 8
click at [185, 70] on select "Choose an option... Pending Applied Excluded (Questions) Excluded (Expired) Exc…" at bounding box center [206, 74] width 43 height 8
select select ""pending""
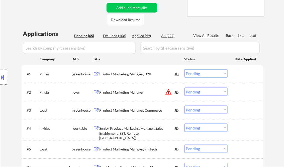
click at [130, 73] on div "Product Marketing Manager, B2B" at bounding box center [138, 74] width 76 height 5
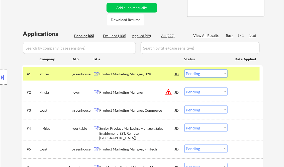
select select ""PLACEHOLDER_1427118222253""
click at [195, 73] on select "Choose an option... Pending Applied Excluded (Questions) Excluded (Expired) Exc…" at bounding box center [206, 74] width 43 height 8
select select ""applied""
click at [185, 70] on select "Choose an option... Pending Applied Excluded (Questions) Excluded (Expired) Exc…" at bounding box center [206, 74] width 43 height 8
click at [131, 91] on div "Product Marketing Manager" at bounding box center [138, 92] width 76 height 5
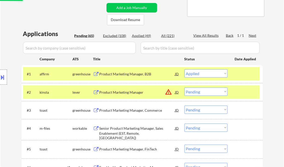
select select ""pending""
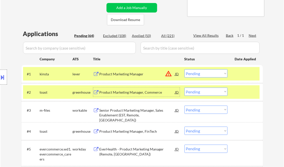
click at [192, 73] on select "Choose an option... Pending Applied Excluded (Questions) Excluded (Expired) Exc…" at bounding box center [206, 74] width 43 height 8
click at [185, 70] on select "Choose an option... Pending Applied Excluded (Questions) Excluded (Expired) Exc…" at bounding box center [206, 74] width 43 height 8
click at [133, 93] on div "Product Marketing Manager, Commerce" at bounding box center [138, 92] width 76 height 5
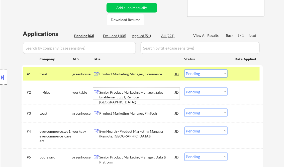
click at [199, 74] on select "Choose an option... Pending Applied Excluded (Questions) Excluded (Expired) Exc…" at bounding box center [206, 74] width 43 height 8
click at [185, 70] on select "Choose an option... Pending Applied Excluded (Questions) Excluded (Expired) Exc…" at bounding box center [206, 74] width 43 height 8
click at [134, 95] on div "Senior Product Marketing Manager, Sales Enablement (EST, Remote, United States)" at bounding box center [138, 97] width 76 height 15
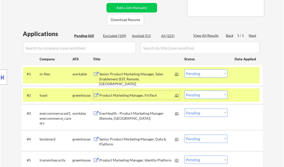
click at [206, 73] on select "Choose an option... Pending Applied Excluded (Questions) Excluded (Expired) Exc…" at bounding box center [206, 74] width 43 height 8
click at [185, 70] on select "Choose an option... Pending Applied Excluded (Questions) Excluded (Expired) Exc…" at bounding box center [206, 74] width 43 height 8
click at [144, 96] on div "Product Marketing Manager, FinTech" at bounding box center [138, 95] width 76 height 5
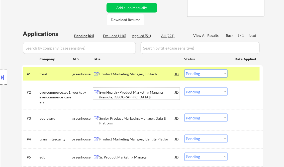
click at [202, 73] on select "Choose an option... Pending Applied Excluded (Questions) Excluded (Expired) Exc…" at bounding box center [206, 74] width 43 height 8
click at [185, 70] on select "Choose an option... Pending Applied Excluded (Questions) Excluded (Expired) Exc…" at bounding box center [206, 74] width 43 height 8
click at [133, 96] on div "EverHealth - Product Marketing Manager (Remote, US)" at bounding box center [138, 95] width 76 height 10
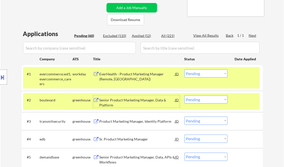
click at [198, 75] on select "Choose an option... Pending Applied Excluded (Questions) Excluded (Expired) Exc…" at bounding box center [206, 74] width 43 height 8
click at [185, 70] on select "Choose an option... Pending Applied Excluded (Questions) Excluded (Expired) Exc…" at bounding box center [206, 74] width 43 height 8
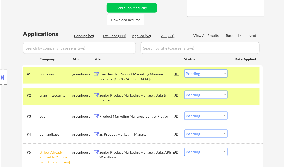
click at [130, 78] on div "EverHealth - Product Marketing Manager (Remote, US)" at bounding box center [138, 77] width 76 height 10
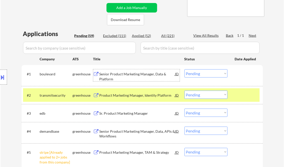
drag, startPoint x: 203, startPoint y: 73, endPoint x: 206, endPoint y: 77, distance: 5.5
click at [203, 73] on select "Choose an option... Pending Applied Excluded (Questions) Excluded (Expired) Exc…" at bounding box center [206, 74] width 43 height 8
click at [185, 70] on select "Choose an option... Pending Applied Excluded (Questions) Excluded (Expired) Exc…" at bounding box center [206, 74] width 43 height 8
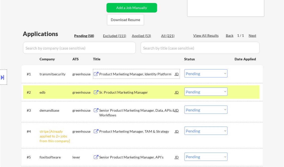
click at [119, 77] on div "Product Marketing Manager, Identity Platform" at bounding box center [138, 74] width 76 height 5
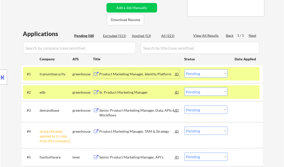
click at [206, 76] on select "Choose an option... Pending Applied Excluded (Questions) Excluded (Expired) Exc…" at bounding box center [206, 74] width 43 height 8
click at [185, 70] on select "Choose an option... Pending Applied Excluded (Questions) Excluded (Expired) Exc…" at bounding box center [206, 74] width 43 height 8
click at [132, 76] on div "Product Marketing Manager, Identity Platform" at bounding box center [138, 74] width 76 height 5
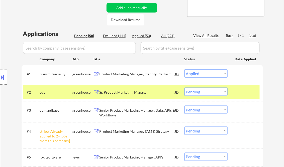
click at [151, 93] on div "Sr. Product Marketing Manager" at bounding box center [138, 92] width 76 height 5
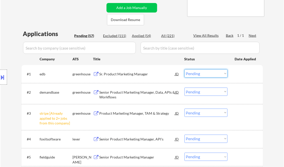
drag, startPoint x: 203, startPoint y: 73, endPoint x: 205, endPoint y: 78, distance: 5.4
click at [203, 73] on select "Choose an option... Pending Applied Excluded (Questions) Excluded (Expired) Exc…" at bounding box center [206, 74] width 43 height 8
click at [185, 70] on select "Choose an option... Pending Applied Excluded (Questions) Excluded (Expired) Exc…" at bounding box center [206, 74] width 43 height 8
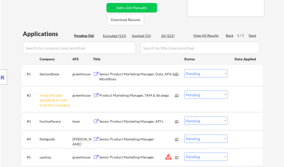
click at [128, 76] on div "Senior Product Marketing Manager, Data, APIs & Workflows" at bounding box center [138, 77] width 76 height 10
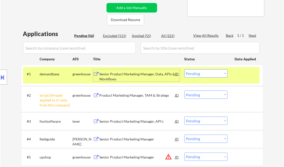
drag, startPoint x: 201, startPoint y: 76, endPoint x: 205, endPoint y: 78, distance: 4.3
click at [201, 76] on select "Choose an option... Pending Applied Excluded (Questions) Excluded (Expired) Exc…" at bounding box center [206, 74] width 43 height 8
click at [185, 70] on select "Choose an option... Pending Applied Excluded (Questions) Excluded (Expired) Exc…" at bounding box center [206, 74] width 43 height 8
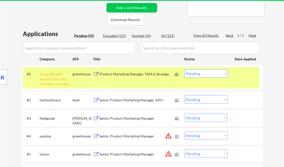
click at [200, 76] on select "Choose an option... Pending Applied Excluded (Questions) Excluded (Expired) Exc…" at bounding box center [206, 74] width 43 height 8
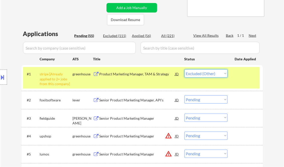
click at [185, 70] on select "Choose an option... Pending Applied Excluded (Questions) Excluded (Expired) Exc…" at bounding box center [206, 74] width 43 height 8
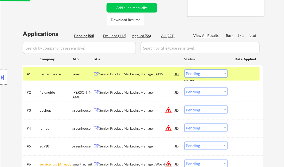
click at [117, 76] on div "Senior Product Marketing Manager, API's" at bounding box center [138, 74] width 76 height 5
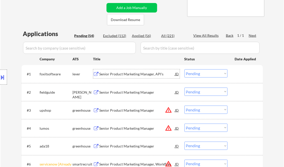
click at [140, 71] on div "Senior Product Marketing Manager, API's" at bounding box center [138, 74] width 76 height 9
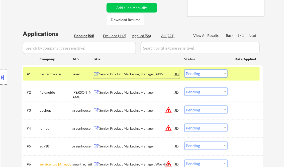
click at [209, 72] on select "Choose an option... Pending Applied Excluded (Questions) Excluded (Expired) Exc…" at bounding box center [206, 74] width 43 height 8
click at [185, 70] on select "Choose an option... Pending Applied Excluded (Questions) Excluded (Expired) Exc…" at bounding box center [206, 74] width 43 height 8
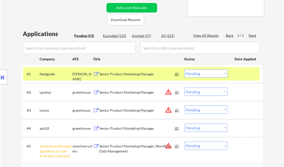
click at [112, 78] on div "Senior Product Marketing Manager" at bounding box center [138, 74] width 76 height 9
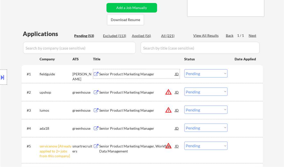
click at [198, 75] on select "Choose an option... Pending Applied Excluded (Questions) Excluded (Expired) Exc…" at bounding box center [206, 74] width 43 height 8
click at [185, 70] on select "Choose an option... Pending Applied Excluded (Questions) Excluded (Expired) Exc…" at bounding box center [206, 74] width 43 height 8
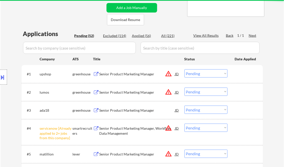
click at [129, 76] on div "Senior Product Marketing Manager" at bounding box center [138, 74] width 76 height 5
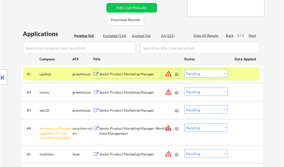
drag, startPoint x: 202, startPoint y: 75, endPoint x: 202, endPoint y: 78, distance: 3.0
click at [202, 75] on select "Choose an option... Pending Applied Excluded (Questions) Excluded (Expired) Exc…" at bounding box center [206, 74] width 43 height 8
click at [185, 70] on select "Choose an option... Pending Applied Excluded (Questions) Excluded (Expired) Exc…" at bounding box center [206, 74] width 43 height 8
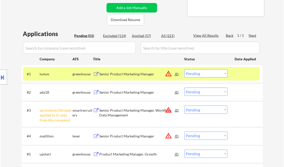
click at [131, 74] on div "Senior Product Marketing Manager" at bounding box center [138, 74] width 76 height 5
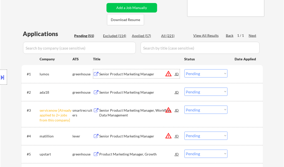
drag, startPoint x: 191, startPoint y: 76, endPoint x: 193, endPoint y: 78, distance: 3.3
click at [191, 76] on select "Choose an option... Pending Applied Excluded (Questions) Excluded (Expired) Exc…" at bounding box center [206, 74] width 43 height 8
click at [185, 70] on select "Choose an option... Pending Applied Excluded (Questions) Excluded (Expired) Exc…" at bounding box center [206, 74] width 43 height 8
click at [122, 91] on div "Senior Product Marketing Manager" at bounding box center [138, 92] width 76 height 5
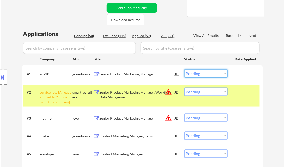
click at [198, 75] on select "Choose an option... Pending Applied Excluded (Questions) Excluded (Expired) Exc…" at bounding box center [206, 74] width 43 height 8
click at [185, 70] on select "Choose an option... Pending Applied Excluded (Questions) Excluded (Expired) Exc…" at bounding box center [206, 74] width 43 height 8
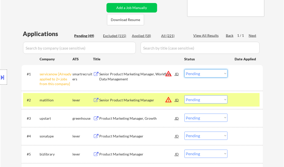
click at [199, 73] on select "Choose an option... Pending Applied Excluded (Questions) Excluded (Expired) Exc…" at bounding box center [206, 74] width 43 height 8
click at [185, 70] on select "Choose an option... Pending Applied Excluded (Questions) Excluded (Expired) Exc…" at bounding box center [206, 74] width 43 height 8
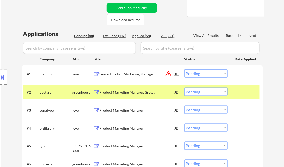
drag, startPoint x: 61, startPoint y: 18, endPoint x: 70, endPoint y: 18, distance: 8.5
click at [128, 74] on div "Senior Product Marketing Manager" at bounding box center [138, 74] width 76 height 5
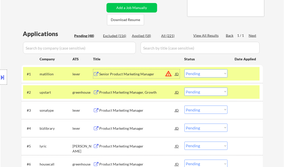
drag, startPoint x: 196, startPoint y: 72, endPoint x: 200, endPoint y: 78, distance: 7.0
click at [196, 72] on select "Choose an option... Pending Applied Excluded (Questions) Excluded (Expired) Exc…" at bounding box center [206, 74] width 43 height 8
click at [185, 70] on select "Choose an option... Pending Applied Excluded (Questions) Excluded (Expired) Exc…" at bounding box center [206, 74] width 43 height 8
click at [143, 95] on div "Product Marketing Manager, Growth" at bounding box center [138, 92] width 76 height 9
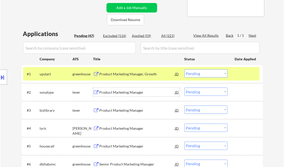
click at [205, 75] on select "Choose an option... Pending Applied Excluded (Questions) Excluded (Expired) Exc…" at bounding box center [206, 74] width 43 height 8
click at [185, 70] on select "Choose an option... Pending Applied Excluded (Questions) Excluded (Expired) Exc…" at bounding box center [206, 74] width 43 height 8
click at [130, 93] on div "Product Marketing Manager" at bounding box center [138, 92] width 76 height 5
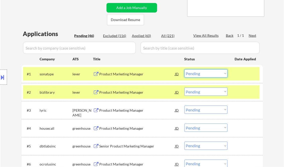
drag, startPoint x: 203, startPoint y: 75, endPoint x: 203, endPoint y: 78, distance: 3.1
click at [203, 75] on select "Choose an option... Pending Applied Excluded (Questions) Excluded (Expired) Exc…" at bounding box center [206, 74] width 43 height 8
click at [185, 70] on select "Choose an option... Pending Applied Excluded (Questions) Excluded (Expired) Exc…" at bounding box center [206, 74] width 43 height 8
click at [131, 92] on div "Product Marketing Manager" at bounding box center [138, 92] width 76 height 5
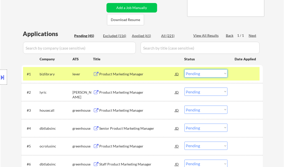
drag, startPoint x: 205, startPoint y: 73, endPoint x: 208, endPoint y: 78, distance: 5.9
click at [205, 73] on select "Choose an option... Pending Applied Excluded (Questions) Excluded (Expired) Exc…" at bounding box center [206, 74] width 43 height 8
click at [185, 70] on select "Choose an option... Pending Applied Excluded (Questions) Excluded (Expired) Exc…" at bounding box center [206, 74] width 43 height 8
click at [128, 92] on div "Product Marketing Manager" at bounding box center [138, 92] width 76 height 5
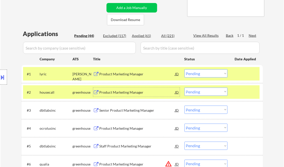
drag, startPoint x: 198, startPoint y: 73, endPoint x: 200, endPoint y: 77, distance: 4.2
click at [198, 73] on select "Choose an option... Pending Applied Excluded (Questions) Excluded (Expired) Exc…" at bounding box center [206, 74] width 43 height 8
click at [185, 70] on select "Choose an option... Pending Applied Excluded (Questions) Excluded (Expired) Exc…" at bounding box center [206, 74] width 43 height 8
click at [137, 91] on div "Product Marketing Manager" at bounding box center [138, 92] width 76 height 5
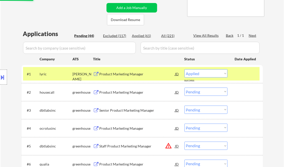
select select ""pending""
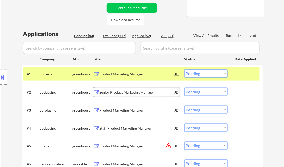
click at [131, 91] on div "Senior Product Marketing Manager" at bounding box center [138, 92] width 76 height 5
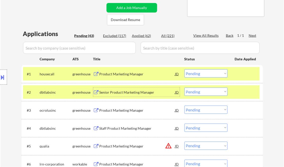
drag, startPoint x: 206, startPoint y: 93, endPoint x: 214, endPoint y: 95, distance: 8.2
click at [206, 93] on select "Choose an option... Pending Applied Excluded (Questions) Excluded (Expired) Exc…" at bounding box center [206, 92] width 43 height 8
click at [185, 88] on select "Choose an option... Pending Applied Excluded (Questions) Excluded (Expired) Exc…" at bounding box center [206, 92] width 43 height 8
select select ""pending""
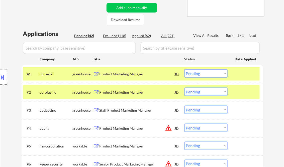
drag, startPoint x: 197, startPoint y: 74, endPoint x: 200, endPoint y: 78, distance: 5.4
click at [197, 74] on select "Choose an option... Pending Applied Excluded (Questions) Excluded (Expired) Exc…" at bounding box center [206, 74] width 43 height 8
click at [185, 70] on select "Choose an option... Pending Applied Excluded (Questions) Excluded (Expired) Exc…" at bounding box center [206, 74] width 43 height 8
click at [142, 92] on div "Product Marketing Manager" at bounding box center [138, 92] width 76 height 5
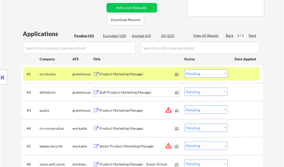
click at [206, 77] on select "Choose an option... Pending Applied Excluded (Questions) Excluded (Expired) Exc…" at bounding box center [206, 74] width 43 height 8
click at [185, 70] on select "Choose an option... Pending Applied Excluded (Questions) Excluded (Expired) Exc…" at bounding box center [206, 74] width 43 height 8
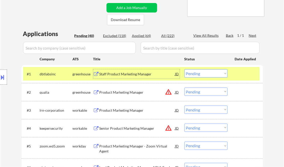
click at [120, 75] on div "Staff Product Marketing Manager" at bounding box center [138, 74] width 76 height 5
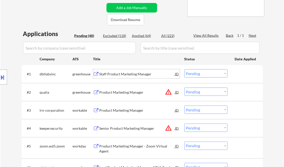
click at [198, 75] on select "Choose an option... Pending Applied Excluded (Questions) Excluded (Expired) Exc…" at bounding box center [206, 74] width 43 height 8
click at [185, 70] on select "Choose an option... Pending Applied Excluded (Questions) Excluded (Expired) Exc…" at bounding box center [206, 74] width 43 height 8
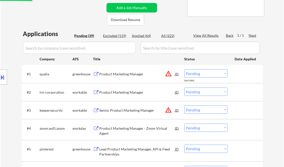
click at [116, 74] on div "Product Marketing Manager" at bounding box center [138, 74] width 76 height 5
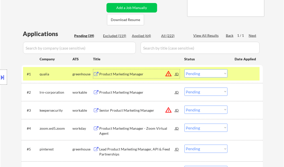
click at [192, 74] on select "Choose an option... Pending Applied Excluded (Questions) Excluded (Expired) Exc…" at bounding box center [206, 74] width 43 height 8
click at [185, 70] on select "Choose an option... Pending Applied Excluded (Questions) Excluded (Expired) Exc…" at bounding box center [206, 74] width 43 height 8
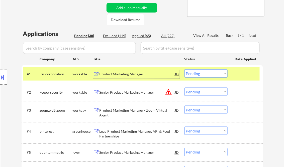
click at [119, 72] on div "Product Marketing Manager" at bounding box center [138, 74] width 76 height 5
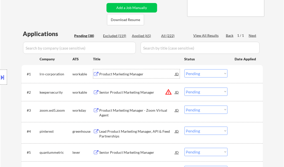
click at [197, 76] on select "Choose an option... Pending Applied Excluded (Questions) Excluded (Expired) Exc…" at bounding box center [206, 74] width 43 height 8
click at [185, 70] on select "Choose an option... Pending Applied Excluded (Questions) Excluded (Expired) Exc…" at bounding box center [206, 74] width 43 height 8
click at [136, 93] on div "Senior Product Marketing Manager" at bounding box center [138, 92] width 76 height 5
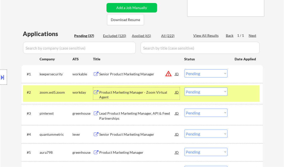
drag, startPoint x: 198, startPoint y: 75, endPoint x: 199, endPoint y: 77, distance: 2.8
click at [198, 75] on select "Choose an option... Pending Applied Excluded (Questions) Excluded (Expired) Exc…" at bounding box center [206, 74] width 43 height 8
click at [185, 70] on select "Choose an option... Pending Applied Excluded (Questions) Excluded (Expired) Exc…" at bounding box center [206, 74] width 43 height 8
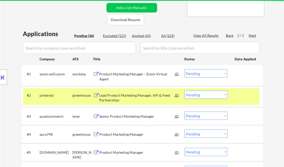
click at [130, 78] on div "Product Marketing Manager - Zoom Virtual Agent" at bounding box center [138, 77] width 76 height 10
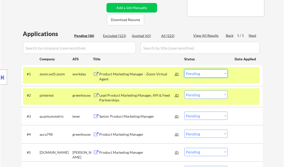
drag, startPoint x: 204, startPoint y: 74, endPoint x: 205, endPoint y: 77, distance: 3.7
click at [204, 74] on select "Choose an option... Pending Applied Excluded (Questions) Excluded (Expired) Exc…" at bounding box center [206, 74] width 43 height 8
click at [185, 70] on select "Choose an option... Pending Applied Excluded (Questions) Excluded (Expired) Exc…" at bounding box center [206, 74] width 43 height 8
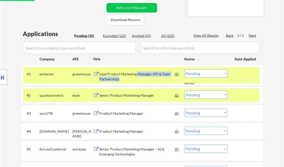
click at [136, 77] on div "Lead Product Marketing Manager, API & Feed Partnerships" at bounding box center [138, 77] width 76 height 10
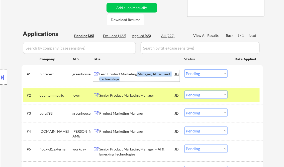
click at [205, 72] on select "Choose an option... Pending Applied Excluded (Questions) Excluded (Expired) Exc…" at bounding box center [206, 74] width 43 height 8
click at [185, 70] on select "Choose an option... Pending Applied Excluded (Questions) Excluded (Expired) Exc…" at bounding box center [206, 74] width 43 height 8
click at [135, 94] on div "Senior Product Marketing Manager" at bounding box center [138, 95] width 76 height 5
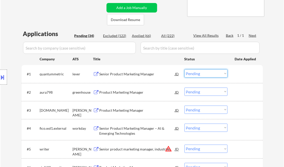
click at [194, 74] on select "Choose an option... Pending Applied Excluded (Questions) Excluded (Expired) Exc…" at bounding box center [206, 74] width 43 height 8
click at [185, 70] on select "Choose an option... Pending Applied Excluded (Questions) Excluded (Expired) Exc…" at bounding box center [206, 74] width 43 height 8
click at [139, 92] on div "Product Marketing Manager" at bounding box center [138, 92] width 76 height 5
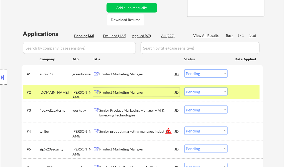
drag, startPoint x: 201, startPoint y: 74, endPoint x: 201, endPoint y: 79, distance: 4.3
click at [201, 74] on select "Choose an option... Pending Applied Excluded (Questions) Excluded (Expired) Exc…" at bounding box center [206, 74] width 43 height 8
click at [185, 70] on select "Choose an option... Pending Applied Excluded (Questions) Excluded (Expired) Exc…" at bounding box center [206, 74] width 43 height 8
select select ""pending""
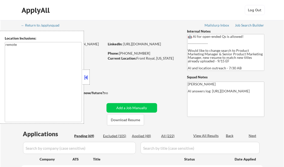
click at [88, 76] on button at bounding box center [87, 78] width 6 height 8
select select ""pending""
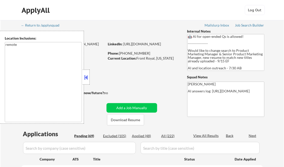
select select ""pending""
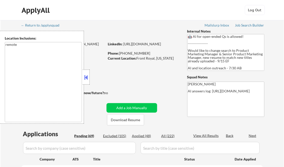
select select ""pending""
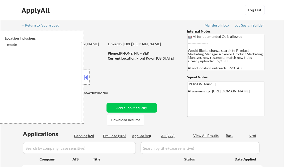
select select ""pending""
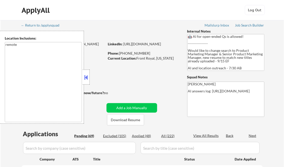
select select ""pending""
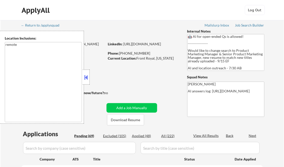
select select ""pending""
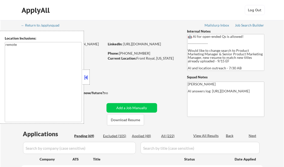
select select ""pending""
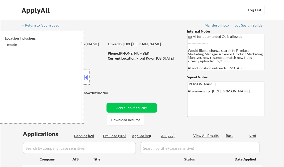
select select ""pending""
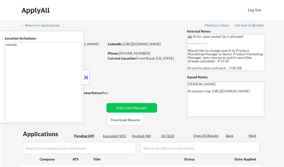
select select ""pending""
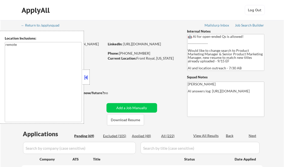
select select ""pending""
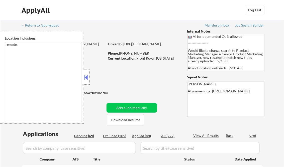
select select ""pending""
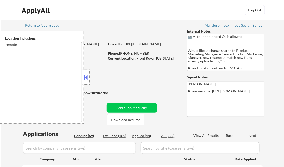
select select ""pending""
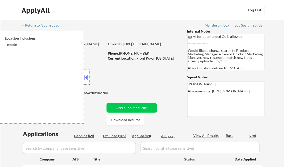
select select ""pending""
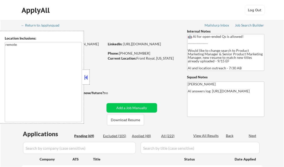
select select ""pending""
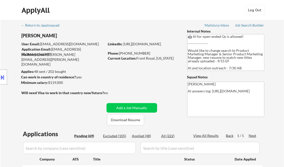
click at [148, 136] on div "Applied (48)" at bounding box center [144, 136] width 25 height 5
select select ""applied""
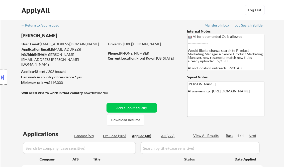
select select ""applied""
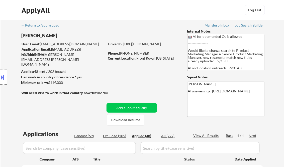
select select ""applied""
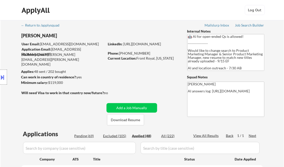
select select ""applied""
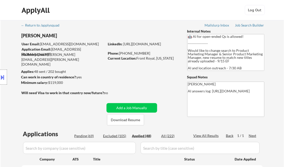
select select ""applied""
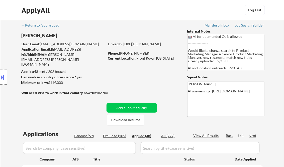
select select ""applied""
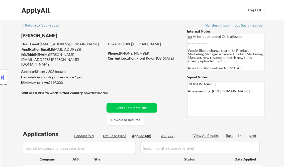
select select ""applied""
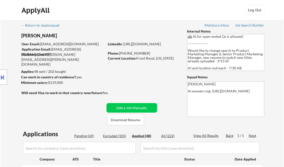
select select ""applied""
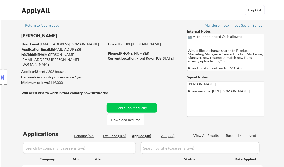
select select ""applied""
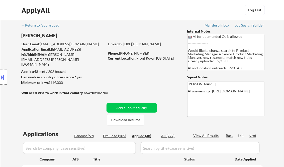
select select ""applied""
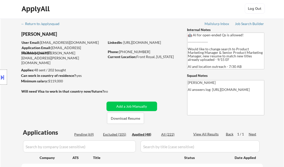
scroll to position [60, 0]
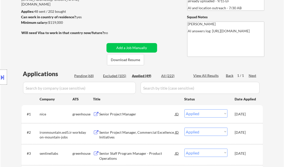
select select ""applied""
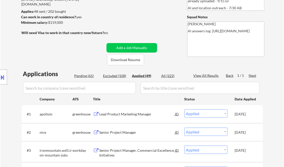
select select ""applied""
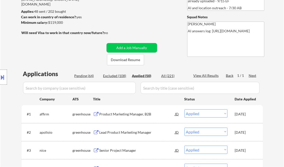
select select ""applied""
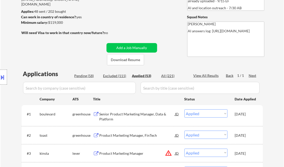
select select ""applied""
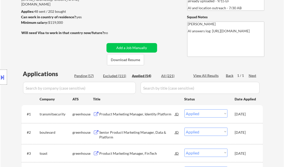
scroll to position [0, 0]
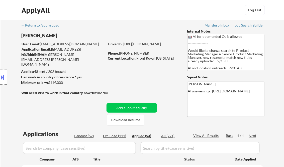
select select ""applied""
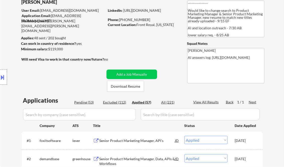
scroll to position [60, 0]
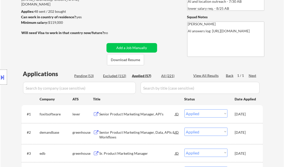
drag, startPoint x: 220, startPoint y: 116, endPoint x: 222, endPoint y: 117, distance: 2.9
click at [220, 116] on select "Choose an option... Pending Applied Excluded (Questions) Excluded (Expired) Exc…" at bounding box center [206, 114] width 43 height 8
click at [185, 110] on select "Choose an option... Pending Applied Excluded (Questions) Excluded (Expired) Exc…" at bounding box center [206, 114] width 43 height 8
select select ""applied""
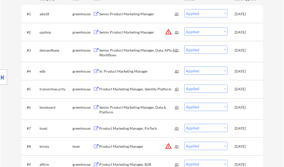
scroll to position [201, 0]
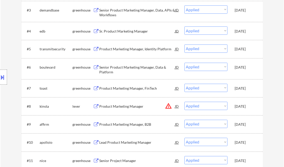
select select ""applied""
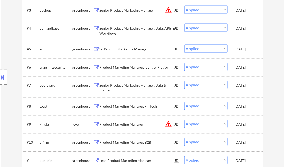
select select ""applied""
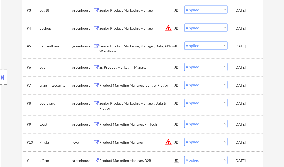
select select ""applied""
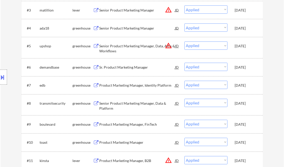
select select ""applied""
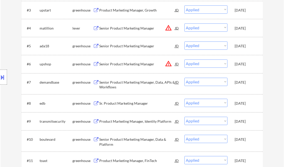
select select ""applied""
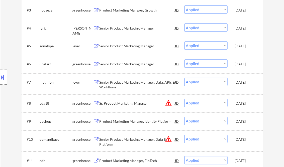
select select ""applied""
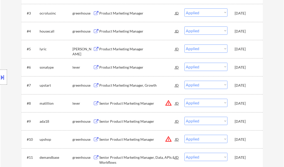
select select ""applied""
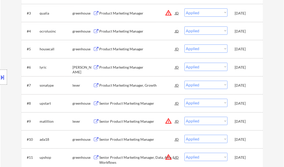
select select ""applied""
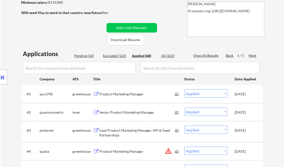
scroll to position [20, 0]
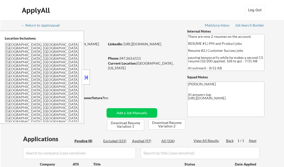
select select ""pending""
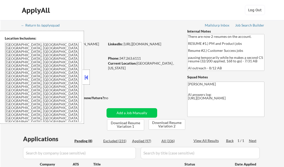
select select ""pending""
click at [84, 77] on button at bounding box center [87, 78] width 6 height 8
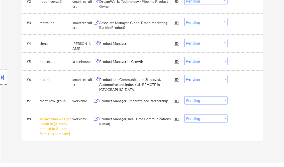
scroll to position [201, 0]
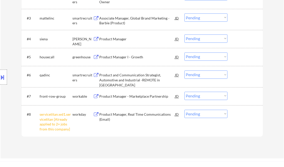
drag, startPoint x: 203, startPoint y: 112, endPoint x: 208, endPoint y: 122, distance: 11.1
click at [203, 112] on select "Choose an option... Pending Applied Excluded (Questions) Excluded (Expired) Exc…" at bounding box center [206, 114] width 43 height 8
select select ""excluded__other_""
click at [185, 110] on select "Choose an option... Pending Applied Excluded (Questions) Excluded (Expired) Exc…" at bounding box center [206, 114] width 43 height 8
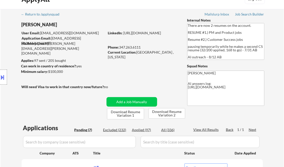
scroll to position [0, 0]
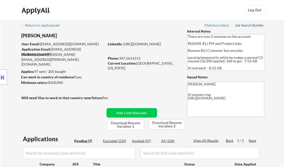
click at [243, 26] on div "Job Search Builder" at bounding box center [249, 26] width 29 height 4
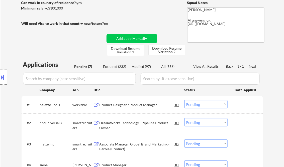
scroll to position [100, 0]
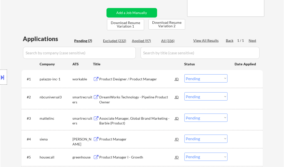
click at [127, 79] on div "Product Designer / Product Manager" at bounding box center [138, 79] width 76 height 5
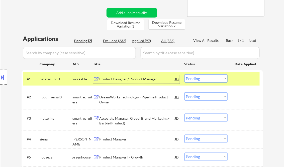
click at [200, 79] on select "Choose an option... Pending Applied Excluded (Questions) Excluded (Expired) Exc…" at bounding box center [206, 79] width 43 height 8
click at [185, 75] on select "Choose an option... Pending Applied Excluded (Questions) Excluded (Expired) Exc…" at bounding box center [206, 79] width 43 height 8
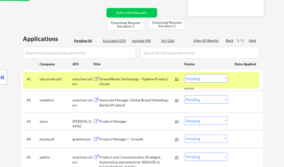
click at [129, 85] on div "DreamWorks Technology - Pipeline Product Owner" at bounding box center [138, 82] width 76 height 10
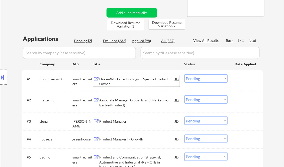
click at [3, 77] on button at bounding box center [3, 77] width 6 height 8
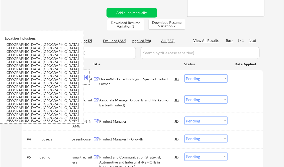
click at [86, 77] on button at bounding box center [87, 78] width 6 height 8
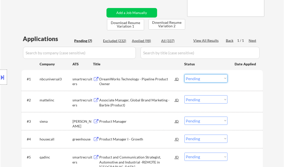
drag, startPoint x: 200, startPoint y: 77, endPoint x: 208, endPoint y: 83, distance: 10.4
click at [200, 77] on select "Choose an option... Pending Applied Excluded (Questions) Excluded (Expired) Exc…" at bounding box center [206, 79] width 43 height 8
click at [185, 75] on select "Choose an option... Pending Applied Excluded (Questions) Excluded (Expired) Exc…" at bounding box center [206, 79] width 43 height 8
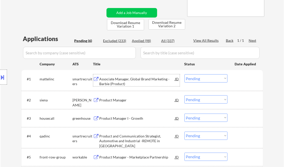
click at [124, 84] on div "Associate Manager, Global Brand Marketing - Barbie (Product)" at bounding box center [138, 82] width 76 height 10
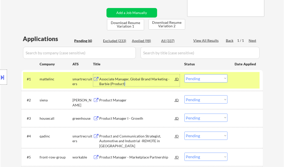
click at [210, 79] on select "Choose an option... Pending Applied Excluded (Questions) Excluded (Expired) Exc…" at bounding box center [206, 79] width 43 height 8
click at [185, 75] on select "Choose an option... Pending Applied Excluded (Questions) Excluded (Expired) Exc…" at bounding box center [206, 79] width 43 height 8
click at [122, 102] on div "Product Manager" at bounding box center [138, 100] width 76 height 5
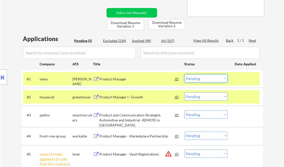
drag, startPoint x: 197, startPoint y: 80, endPoint x: 200, endPoint y: 83, distance: 4.8
click at [197, 80] on select "Choose an option... Pending Applied Excluded (Questions) Excluded (Expired) Exc…" at bounding box center [206, 79] width 43 height 8
click at [185, 75] on select "Choose an option... Pending Applied Excluded (Questions) Excluded (Expired) Exc…" at bounding box center [206, 79] width 43 height 8
click at [141, 97] on div "Product Manager I - Growth" at bounding box center [138, 97] width 76 height 5
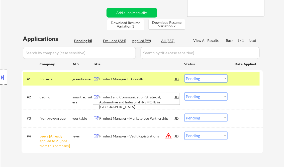
click at [206, 80] on select "Choose an option... Pending Applied Excluded (Questions) Excluded (Expired) Exc…" at bounding box center [206, 79] width 43 height 8
click at [185, 75] on select "Choose an option... Pending Applied Excluded (Questions) Excluded (Expired) Exc…" at bounding box center [206, 79] width 43 height 8
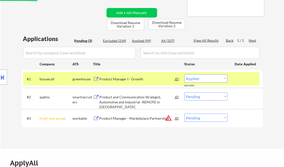
select select ""pending""
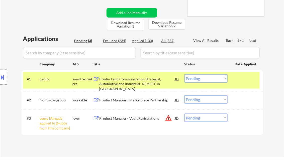
click at [199, 117] on select "Choose an option... Pending Applied Excluded (Questions) Excluded (Expired) Exc…" at bounding box center [206, 118] width 43 height 8
select select ""excluded__other_""
click at [185, 114] on select "Choose an option... Pending Applied Excluded (Questions) Excluded (Expired) Exc…" at bounding box center [206, 118] width 43 height 8
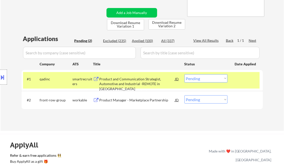
click at [125, 100] on div "Product Manager - Marketplace Partnership" at bounding box center [138, 100] width 76 height 5
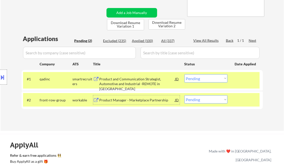
drag, startPoint x: 198, startPoint y: 102, endPoint x: 201, endPoint y: 104, distance: 3.8
click at [198, 102] on select "Choose an option... Pending Applied Excluded (Questions) Excluded (Expired) Exc…" at bounding box center [206, 100] width 43 height 8
select select ""excluded__other_""
click at [185, 96] on select "Choose an option... Pending Applied Excluded (Questions) Excluded (Expired) Exc…" at bounding box center [206, 100] width 43 height 8
click at [139, 78] on div "Product and Communication Strategist, Automotive and Industrial -REMOTE in [GEO…" at bounding box center [138, 84] width 76 height 15
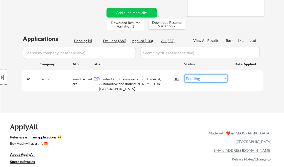
click at [211, 79] on select "Choose an option... Pending Applied Excluded (Questions) Excluded (Expired) Exc…" at bounding box center [206, 79] width 43 height 8
select select ""excluded__bad_match_""
click at [185, 75] on select "Choose an option... Pending Applied Excluded (Questions) Excluded (Expired) Exc…" at bounding box center [206, 79] width 43 height 8
click at [145, 103] on div "Applications Pending (1) Excluded (236) Applied (100) All (337) View All Result…" at bounding box center [143, 69] width 242 height 69
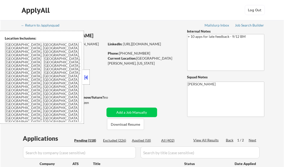
scroll to position [80, 0]
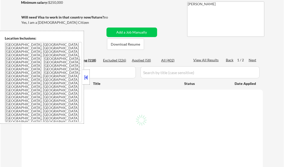
select select ""pending""
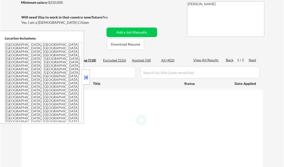
select select ""pending""
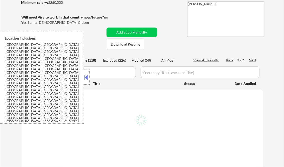
select select ""pending""
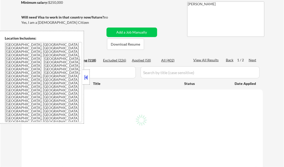
select select ""pending""
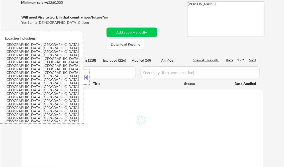
select select ""pending""
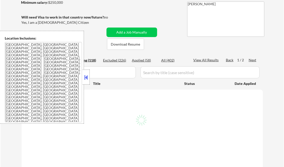
select select ""pending""
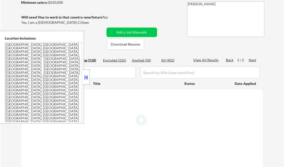
select select ""pending""
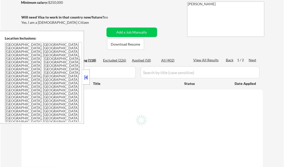
select select ""pending""
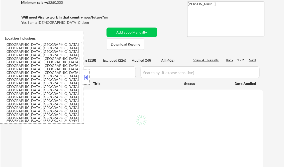
select select ""pending""
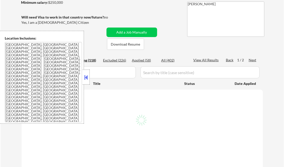
select select ""pending""
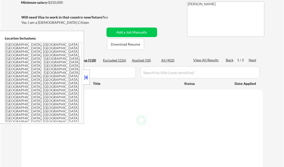
select select ""pending""
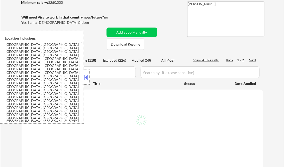
select select ""pending""
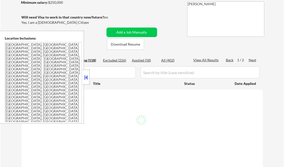
select select ""pending""
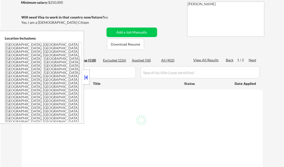
select select ""pending""
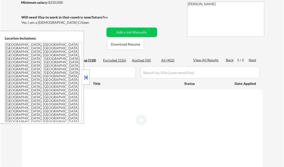
select select ""pending""
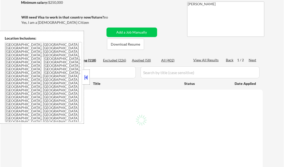
select select ""pending""
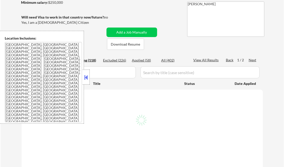
select select ""pending""
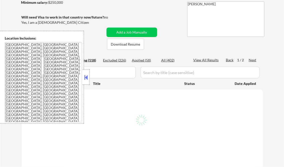
select select ""pending""
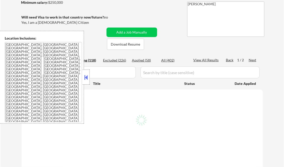
select select ""pending""
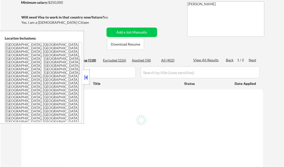
select select ""pending""
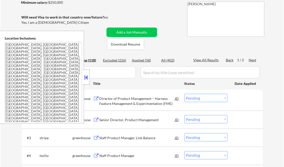
click at [86, 76] on button at bounding box center [87, 78] width 6 height 8
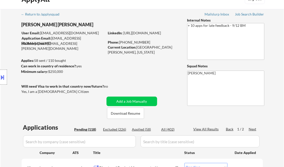
scroll to position [0, 0]
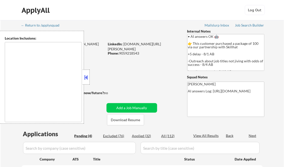
select select ""pending""
type textarea "[GEOGRAPHIC_DATA], ON [GEOGRAPHIC_DATA], ON [GEOGRAPHIC_DATA], ON [GEOGRAPHIC_D…"
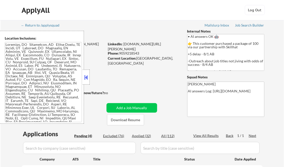
drag, startPoint x: 85, startPoint y: 79, endPoint x: 107, endPoint y: 78, distance: 22.6
click at [85, 79] on button at bounding box center [87, 78] width 6 height 8
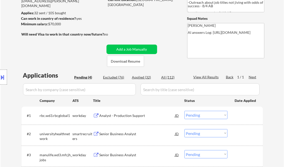
scroll to position [80, 0]
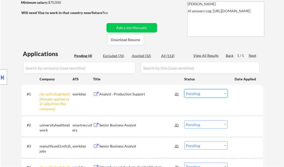
drag, startPoint x: 188, startPoint y: 96, endPoint x: 192, endPoint y: 99, distance: 4.3
click at [188, 96] on select "Choose an option... Pending Applied Excluded (Questions) Excluded (Expired) Exc…" at bounding box center [206, 94] width 43 height 8
click at [185, 90] on select "Choose an option... Pending Applied Excluded (Questions) Excluded (Expired) Exc…" at bounding box center [206, 94] width 43 height 8
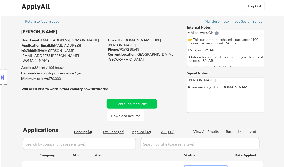
scroll to position [0, 0]
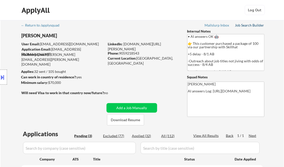
click at [245, 25] on div "Job Search Builder" at bounding box center [249, 26] width 29 height 4
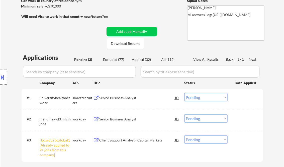
scroll to position [80, 0]
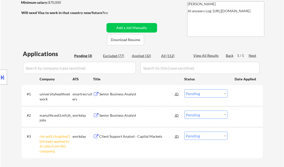
click at [120, 92] on div "Senior Business Analyst" at bounding box center [138, 94] width 76 height 5
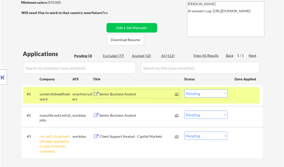
click at [221, 94] on select "Choose an option... Pending Applied Excluded (Questions) Excluded (Expired) Exc…" at bounding box center [206, 94] width 43 height 8
click at [185, 90] on select "Choose an option... Pending Applied Excluded (Questions) Excluded (Expired) Exc…" at bounding box center [206, 94] width 43 height 8
click at [135, 114] on div "Senior Business Analyst" at bounding box center [138, 115] width 76 height 5
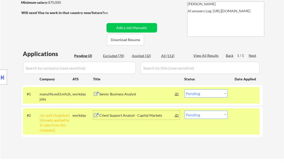
drag, startPoint x: 202, startPoint y: 94, endPoint x: 203, endPoint y: 98, distance: 4.0
click at [202, 94] on select "Choose an option... Pending Applied Excluded (Questions) Excluded (Expired) Exc…" at bounding box center [206, 94] width 43 height 8
click at [185, 90] on select "Choose an option... Pending Applied Excluded (Questions) Excluded (Expired) Exc…" at bounding box center [206, 94] width 43 height 8
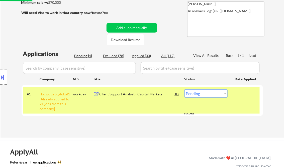
click at [200, 94] on select "Choose an option... Pending Applied Excluded (Questions) Excluded (Expired) Exc…" at bounding box center [206, 94] width 43 height 8
select select ""excluded__other_""
click at [185, 90] on select "Choose an option... Pending Applied Excluded (Questions) Excluded (Expired) Exc…" at bounding box center [206, 94] width 43 height 8
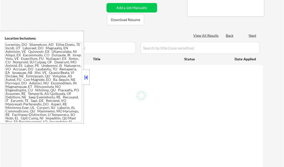
select select ""pending""
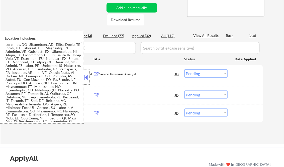
scroll to position [100, 0]
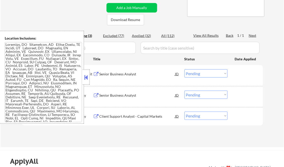
click at [89, 75] on button at bounding box center [87, 78] width 6 height 8
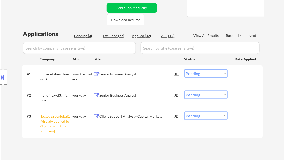
scroll to position [80, 0]
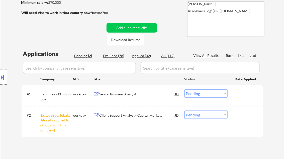
click at [144, 57] on div "Applied (32)" at bounding box center [144, 55] width 25 height 5
select select ""applied""
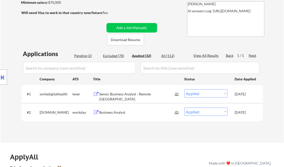
click at [207, 55] on div "View All Results" at bounding box center [207, 55] width 27 height 5
select select ""applied""
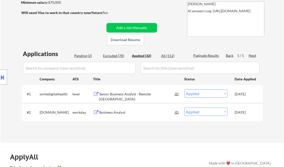
select select ""applied""
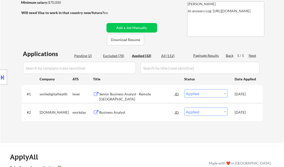
select select ""applied""
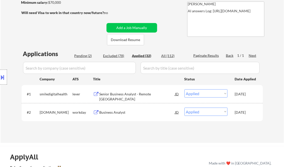
select select ""applied""
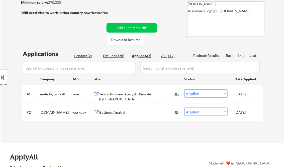
select select ""applied""
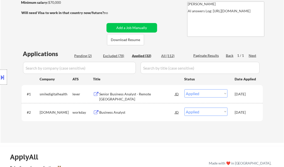
select select ""applied""
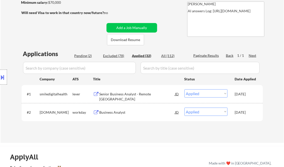
select select ""applied""
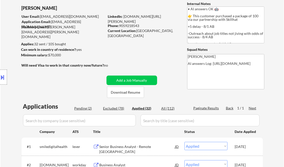
scroll to position [20, 0]
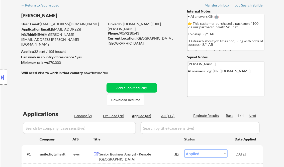
select select ""applied""
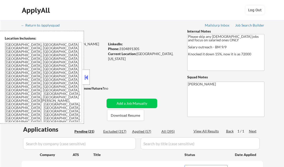
select select ""pending""
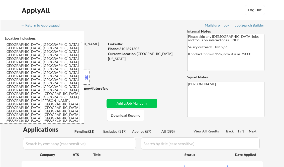
select select ""pending""
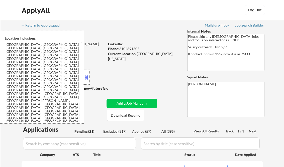
select select ""pending""
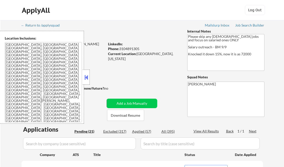
select select ""pending""
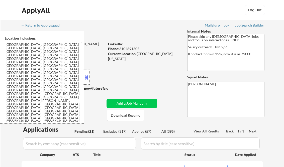
select select ""pending""
click at [86, 76] on button at bounding box center [87, 78] width 6 height 8
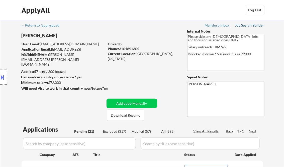
click at [242, 26] on div "Job Search Builder" at bounding box center [249, 26] width 29 height 4
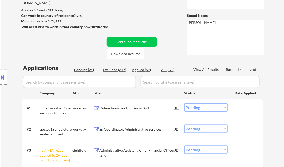
scroll to position [80, 0]
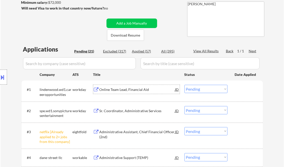
click at [123, 89] on div "Online Team Lead, Financial Aid" at bounding box center [138, 89] width 76 height 5
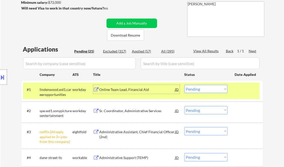
drag, startPoint x: 199, startPoint y: 134, endPoint x: 200, endPoint y: 137, distance: 2.7
click at [199, 134] on select "Choose an option... Pending Applied Excluded (Questions) Excluded (Expired) Exc…" at bounding box center [206, 132] width 43 height 8
click at [185, 128] on select "Choose an option... Pending Applied Excluded (Questions) Excluded (Expired) Exc…" at bounding box center [206, 132] width 43 height 8
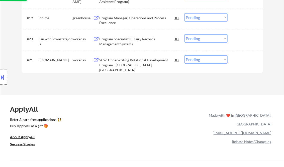
select select ""pending""
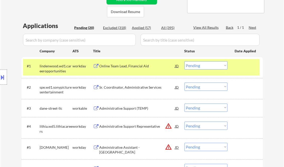
scroll to position [100, 0]
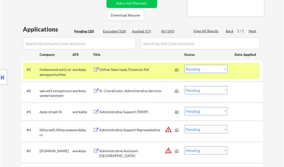
click at [138, 68] on div "Online Team Lead, Financial Aid" at bounding box center [138, 69] width 76 height 5
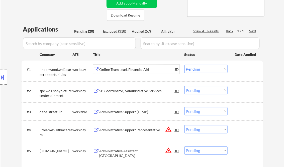
drag, startPoint x: 200, startPoint y: 69, endPoint x: 205, endPoint y: 73, distance: 6.8
click at [200, 69] on select "Choose an option... Pending Applied Excluded (Questions) Excluded (Expired) Exc…" at bounding box center [206, 69] width 43 height 8
click at [185, 65] on select "Choose an option... Pending Applied Excluded (Questions) Excluded (Expired) Exc…" at bounding box center [206, 69] width 43 height 8
click at [124, 91] on div "Sr. Coordinator, Administrative Services" at bounding box center [138, 91] width 76 height 5
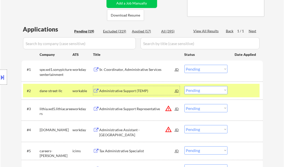
drag, startPoint x: 200, startPoint y: 68, endPoint x: 205, endPoint y: 73, distance: 7.1
click at [200, 68] on select "Choose an option... Pending Applied Excluded (Questions) Excluded (Expired) Exc…" at bounding box center [206, 69] width 43 height 8
click at [185, 65] on select "Choose an option... Pending Applied Excluded (Questions) Excluded (Expired) Exc…" at bounding box center [206, 69] width 43 height 8
click at [128, 92] on div "Administrative Support (TEMP)" at bounding box center [138, 91] width 76 height 5
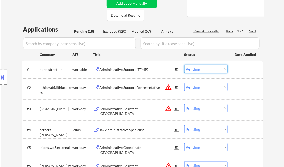
click at [191, 70] on select "Choose an option... Pending Applied Excluded (Questions) Excluded (Expired) Exc…" at bounding box center [206, 69] width 43 height 8
click at [185, 65] on select "Choose an option... Pending Applied Excluded (Questions) Excluded (Expired) Exc…" at bounding box center [206, 69] width 43 height 8
click at [121, 89] on div "Administrative Support Representative" at bounding box center [138, 87] width 76 height 5
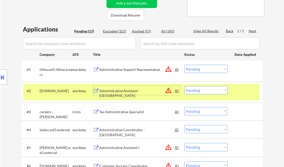
drag, startPoint x: 206, startPoint y: 70, endPoint x: 206, endPoint y: 73, distance: 2.6
click at [206, 70] on select "Choose an option... Pending Applied Excluded (Questions) Excluded (Expired) Exc…" at bounding box center [206, 69] width 43 height 8
click at [185, 65] on select "Choose an option... Pending Applied Excluded (Questions) Excluded (Expired) Exc…" at bounding box center [206, 69] width 43 height 8
click at [242, 89] on div at bounding box center [246, 90] width 22 height 9
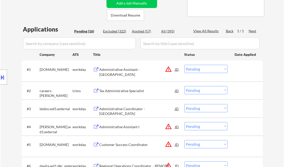
click at [120, 70] on div "Administrative Assistant - [GEOGRAPHIC_DATA]" at bounding box center [138, 72] width 76 height 10
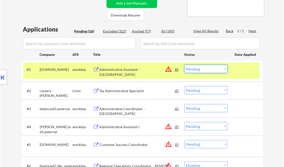
click at [211, 68] on select "Choose an option... Pending Applied Excluded (Questions) Excluded (Expired) Exc…" at bounding box center [206, 69] width 43 height 8
click at [185, 65] on select "Choose an option... Pending Applied Excluded (Questions) Excluded (Expired) Exc…" at bounding box center [206, 69] width 43 height 8
click at [136, 91] on div "Tax Administrative Specialist" at bounding box center [138, 91] width 76 height 5
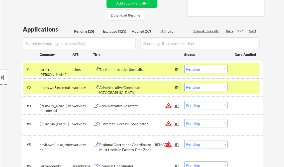
drag, startPoint x: 195, startPoint y: 70, endPoint x: 197, endPoint y: 73, distance: 3.6
click at [195, 70] on select "Choose an option... Pending Applied Excluded (Questions) Excluded (Expired) Exc…" at bounding box center [206, 69] width 43 height 8
click at [185, 65] on select "Choose an option... Pending Applied Excluded (Questions) Excluded (Expired) Exc…" at bounding box center [206, 69] width 43 height 8
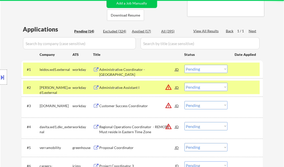
click at [201, 69] on select "Choose an option... Pending Applied Excluded (Questions) Excluded (Expired) Exc…" at bounding box center [206, 69] width 43 height 8
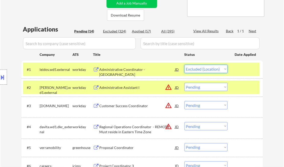
click at [185, 65] on select "Choose an option... Pending Applied Excluded (Questions) Excluded (Expired) Exc…" at bounding box center [206, 69] width 43 height 8
click at [137, 89] on div "Administrative Assistant I" at bounding box center [138, 87] width 76 height 5
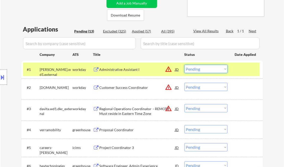
drag, startPoint x: 192, startPoint y: 71, endPoint x: 201, endPoint y: 73, distance: 9.3
click at [192, 71] on select "Choose an option... Pending Applied Excluded (Questions) Excluded (Expired) Exc…" at bounding box center [206, 69] width 43 height 8
click at [185, 65] on select "Choose an option... Pending Applied Excluded (Questions) Excluded (Expired) Exc…" at bounding box center [206, 69] width 43 height 8
click at [150, 88] on div "Customer Success Coordinator" at bounding box center [138, 87] width 76 height 5
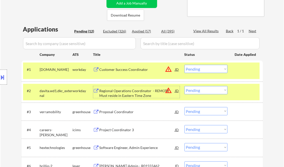
click at [197, 70] on select "Choose an option... Pending Applied Excluded (Questions) Excluded (Expired) Exc…" at bounding box center [206, 69] width 43 height 8
click at [185, 65] on select "Choose an option... Pending Applied Excluded (Questions) Excluded (Expired) Exc…" at bounding box center [206, 69] width 43 height 8
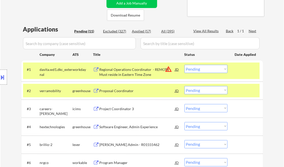
drag, startPoint x: 193, startPoint y: 69, endPoint x: 204, endPoint y: 73, distance: 11.5
click at [193, 69] on select "Choose an option... Pending Applied Excluded (Questions) Excluded (Expired) Exc…" at bounding box center [206, 69] width 43 height 8
click at [185, 65] on select "Choose an option... Pending Applied Excluded (Questions) Excluded (Expired) Exc…" at bounding box center [206, 69] width 43 height 8
click at [133, 90] on div "Proposal Coordinator" at bounding box center [138, 91] width 76 height 5
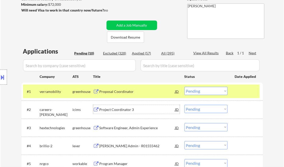
scroll to position [120, 0]
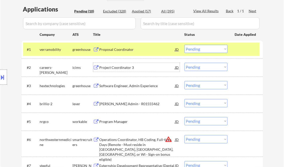
drag, startPoint x: 211, startPoint y: 48, endPoint x: 210, endPoint y: 53, distance: 4.9
click at [211, 48] on select "Choose an option... Pending Applied Excluded (Questions) Excluded (Expired) Exc…" at bounding box center [206, 49] width 43 height 8
click at [185, 45] on select "Choose an option... Pending Applied Excluded (Questions) Excluded (Expired) Exc…" at bounding box center [206, 49] width 43 height 8
select select ""pending""
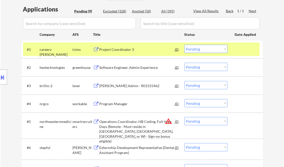
click at [128, 49] on div "Project Coordinator 3" at bounding box center [138, 49] width 76 height 5
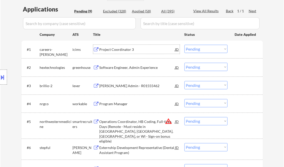
click at [118, 67] on div "Software Engineer, Admin Experience" at bounding box center [138, 67] width 76 height 5
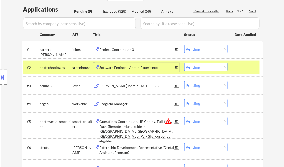
drag, startPoint x: 197, startPoint y: 65, endPoint x: 205, endPoint y: 72, distance: 10.0
click at [197, 65] on select "Choose an option... Pending Applied Excluded (Questions) Excluded (Expired) Exc…" at bounding box center [206, 67] width 43 height 8
click at [185, 63] on select "Choose an option... Pending Applied Excluded (Questions) Excluded (Expired) Exc…" at bounding box center [206, 67] width 43 height 8
select select ""pending""
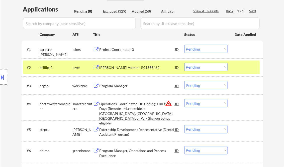
click at [199, 50] on select "Choose an option... Pending Applied Excluded (Questions) Excluded (Expired) Exc…" at bounding box center [206, 49] width 43 height 8
click at [185, 45] on select "Choose an option... Pending Applied Excluded (Questions) Excluded (Expired) Exc…" at bounding box center [206, 49] width 43 height 8
click at [127, 67] on div "Kafka Admin - R01555462" at bounding box center [138, 67] width 76 height 5
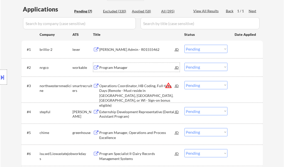
click at [204, 49] on select "Choose an option... Pending Applied Excluded (Questions) Excluded (Expired) Exc…" at bounding box center [206, 49] width 43 height 8
click at [185, 45] on select "Choose an option... Pending Applied Excluded (Questions) Excluded (Expired) Exc…" at bounding box center [206, 49] width 43 height 8
click at [109, 66] on div "Program Manager" at bounding box center [138, 67] width 76 height 5
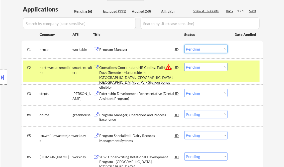
drag, startPoint x: 208, startPoint y: 48, endPoint x: 211, endPoint y: 50, distance: 3.7
click at [208, 48] on select "Choose an option... Pending Applied Excluded (Questions) Excluded (Expired) Exc…" at bounding box center [206, 49] width 43 height 8
click at [185, 45] on select "Choose an option... Pending Applied Excluded (Questions) Excluded (Expired) Exc…" at bounding box center [206, 49] width 43 height 8
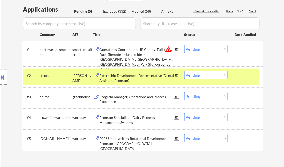
drag, startPoint x: 197, startPoint y: 50, endPoint x: 201, endPoint y: 54, distance: 5.6
click at [197, 50] on select "Choose an option... Pending Applied Excluded (Questions) Excluded (Expired) Exc…" at bounding box center [206, 49] width 43 height 8
click at [185, 45] on select "Choose an option... Pending Applied Excluded (Questions) Excluded (Expired) Exc…" at bounding box center [206, 49] width 43 height 8
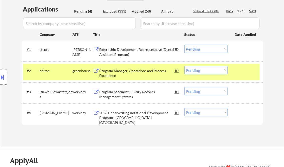
click at [129, 54] on div "Externship Development Representative (Dental Assistant Program)" at bounding box center [138, 52] width 76 height 10
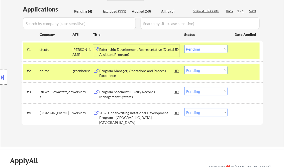
drag, startPoint x: 204, startPoint y: 47, endPoint x: 209, endPoint y: 53, distance: 7.7
click at [204, 47] on select "Choose an option... Pending Applied Excluded (Questions) Excluded (Expired) Exc…" at bounding box center [206, 49] width 43 height 8
click at [185, 45] on select "Choose an option... Pending Applied Excluded (Questions) Excluded (Expired) Exc…" at bounding box center [206, 49] width 43 height 8
click at [137, 69] on div "Program Manager, Operations and Process Excellence" at bounding box center [138, 74] width 76 height 10
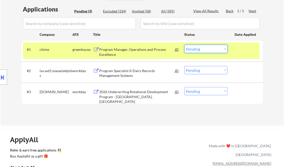
drag, startPoint x: 195, startPoint y: 49, endPoint x: 200, endPoint y: 52, distance: 5.7
click at [195, 49] on select "Choose an option... Pending Applied Excluded (Questions) Excluded (Expired) Exc…" at bounding box center [206, 49] width 43 height 8
click at [185, 45] on select "Choose an option... Pending Applied Excluded (Questions) Excluded (Expired) Exc…" at bounding box center [206, 49] width 43 height 8
click at [142, 76] on div "Program Specialist II-Dairy Records Management Systems" at bounding box center [138, 74] width 76 height 10
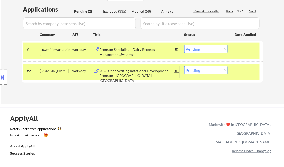
click at [199, 48] on select "Choose an option... Pending Applied Excluded (Questions) Excluded (Expired) Exc…" at bounding box center [206, 49] width 43 height 8
click at [185, 45] on select "Choose an option... Pending Applied Excluded (Questions) Excluded (Expired) Exc…" at bounding box center [206, 49] width 43 height 8
click at [138, 74] on div "2026 Underwriting Rotational Development Program - Los Angeles, CA" at bounding box center [138, 76] width 76 height 15
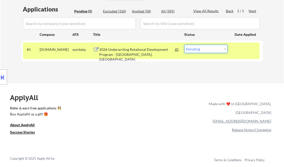
click at [203, 48] on select "Choose an option... Pending Applied Excluded (Questions) Excluded (Expired) Exc…" at bounding box center [206, 49] width 43 height 8
select select ""excluded__salary_""
click at [185, 45] on select "Choose an option... Pending Applied Excluded (Questions) Excluded (Expired) Exc…" at bounding box center [206, 49] width 43 height 8
click at [153, 93] on div "ApplyAll Refer & earn free applications 👯‍♀️ Buy ApplyAll as a gift 🎁 About App…" at bounding box center [142, 130] width 284 height 80
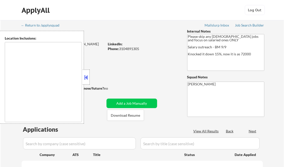
type textarea "[GEOGRAPHIC_DATA], [GEOGRAPHIC_DATA] [GEOGRAPHIC_DATA], [GEOGRAPHIC_DATA] [GEOG…"
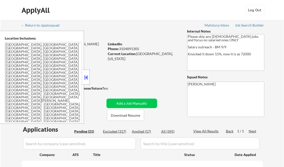
select select ""pending""
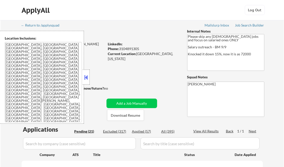
select select ""pending""
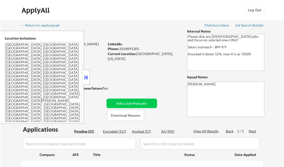
select select ""pending""
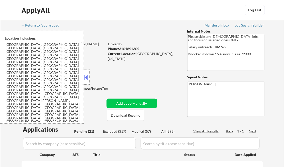
select select ""pending""
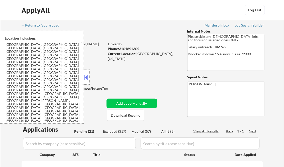
select select ""pending""
click at [88, 75] on button at bounding box center [87, 78] width 6 height 8
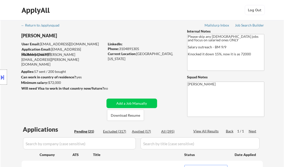
click at [146, 131] on div "Applied (57)" at bounding box center [144, 131] width 25 height 5
select select ""applied""
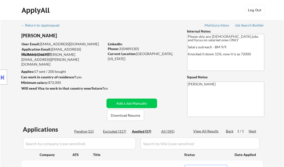
select select ""applied""
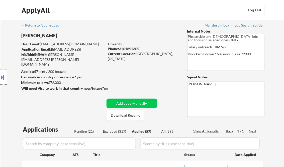
select select ""applied""
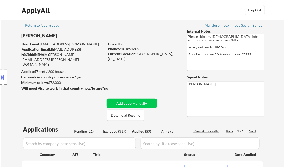
select select ""applied""
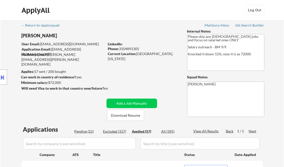
select select ""applied""
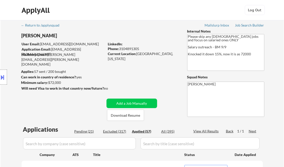
select select ""applied""
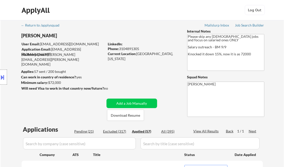
select select ""applied""
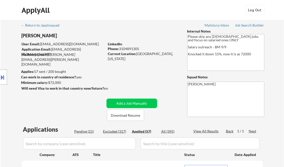
select select ""applied""
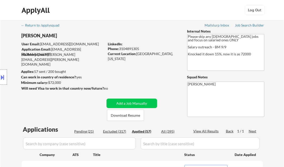
select select ""applied""
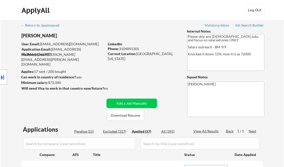
select select ""applied""
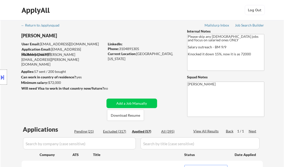
select select ""applied""
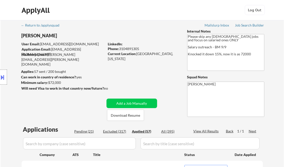
select select ""applied""
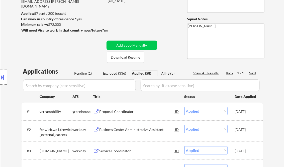
scroll to position [60, 0]
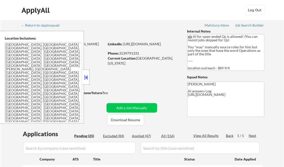
click at [85, 74] on button at bounding box center [87, 78] width 6 height 8
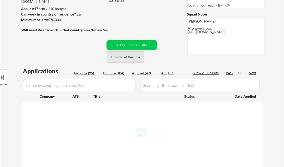
scroll to position [80, 0]
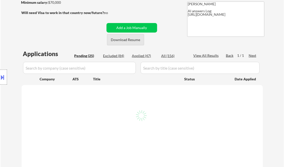
select select ""pending""
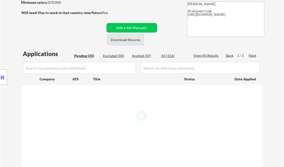
select select ""pending""
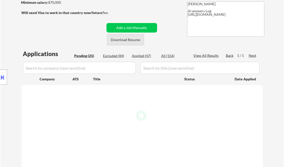
select select ""pending""
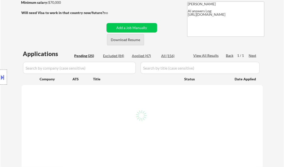
select select ""pending""
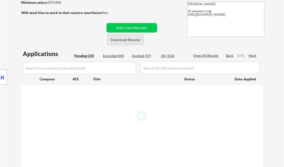
select select ""pending""
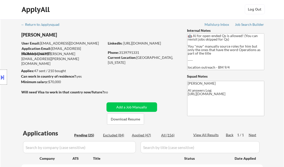
scroll to position [0, 0]
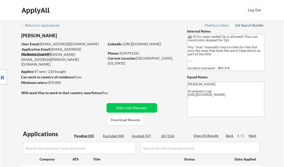
click at [245, 25] on div "Job Search Builder" at bounding box center [249, 26] width 29 height 4
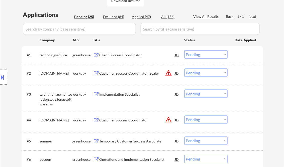
scroll to position [100, 0]
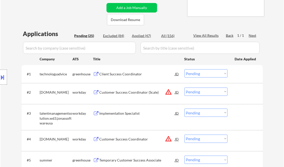
click at [120, 74] on div "Client Success Coordinator" at bounding box center [138, 74] width 76 height 5
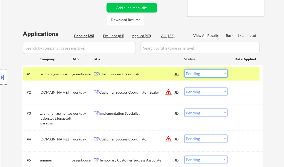
drag, startPoint x: 202, startPoint y: 75, endPoint x: 204, endPoint y: 77, distance: 3.4
click at [202, 75] on select "Choose an option... Pending Applied Excluded (Questions) Excluded (Expired) Exc…" at bounding box center [206, 74] width 43 height 8
click at [185, 70] on select "Choose an option... Pending Applied Excluded (Questions) Excluded (Expired) Exc…" at bounding box center [206, 74] width 43 height 8
click at [143, 91] on div "Customer Success Coordinator (Scale)" at bounding box center [138, 92] width 76 height 5
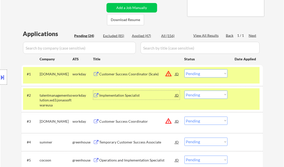
click at [206, 75] on select "Choose an option... Pending Applied Excluded (Questions) Excluded (Expired) Exc…" at bounding box center [206, 74] width 43 height 8
click at [185, 70] on select "Choose an option... Pending Applied Excluded (Questions) Excluded (Expired) Exc…" at bounding box center [206, 74] width 43 height 8
click at [132, 96] on div "Implementation Specialist" at bounding box center [138, 95] width 76 height 5
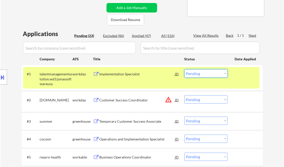
drag, startPoint x: 206, startPoint y: 73, endPoint x: 210, endPoint y: 78, distance: 6.2
click at [206, 73] on select "Choose an option... Pending Applied Excluded (Questions) Excluded (Expired) Exc…" at bounding box center [206, 74] width 43 height 8
click at [185, 70] on select "Choose an option... Pending Applied Excluded (Questions) Excluded (Expired) Exc…" at bounding box center [206, 74] width 43 height 8
click at [141, 100] on div "Customer Success Coordinator" at bounding box center [138, 100] width 76 height 5
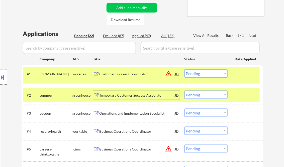
drag, startPoint x: 194, startPoint y: 70, endPoint x: 202, endPoint y: 77, distance: 10.0
click at [195, 71] on select "Choose an option... Pending Applied Excluded (Questions) Excluded (Expired) Exc…" at bounding box center [206, 74] width 43 height 8
click at [185, 70] on select "Choose an option... Pending Applied Excluded (Questions) Excluded (Expired) Exc…" at bounding box center [206, 74] width 43 height 8
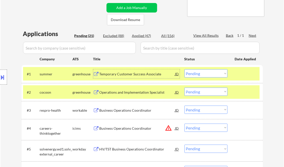
click at [125, 77] on div "Temporary Customer Success Associate" at bounding box center [138, 74] width 76 height 9
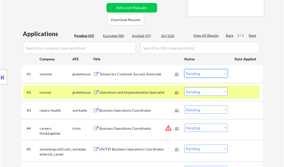
click at [206, 77] on select "Choose an option... Pending Applied Excluded (Questions) Excluded (Expired) Exc…" at bounding box center [206, 74] width 43 height 8
click at [185, 70] on select "Choose an option... Pending Applied Excluded (Questions) Excluded (Expired) Exc…" at bounding box center [206, 74] width 43 height 8
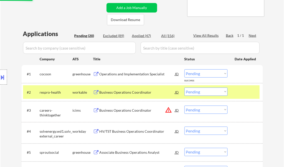
click at [253, 95] on div at bounding box center [246, 92] width 22 height 9
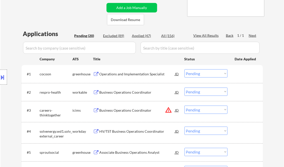
click at [134, 71] on div "Operations and Implementation Specialist" at bounding box center [138, 74] width 76 height 9
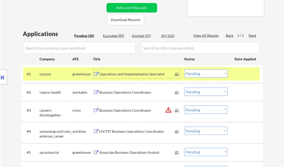
click at [197, 76] on select "Choose an option... Pending Applied Excluded (Questions) Excluded (Expired) Exc…" at bounding box center [206, 74] width 43 height 8
click at [185, 70] on select "Choose an option... Pending Applied Excluded (Questions) Excluded (Expired) Exc…" at bounding box center [206, 74] width 43 height 8
click at [131, 91] on div "Business Operations Coordinator" at bounding box center [138, 92] width 76 height 5
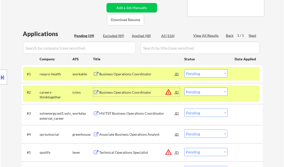
drag, startPoint x: 198, startPoint y: 74, endPoint x: 203, endPoint y: 78, distance: 6.2
click at [198, 74] on select "Choose an option... Pending Applied Excluded (Questions) Excluded (Expired) Exc…" at bounding box center [206, 74] width 43 height 8
click at [185, 70] on select "Choose an option... Pending Applied Excluded (Questions) Excluded (Expired) Exc…" at bounding box center [206, 74] width 43 height 8
click at [118, 93] on div "Business Operations Coordinator" at bounding box center [138, 92] width 76 height 5
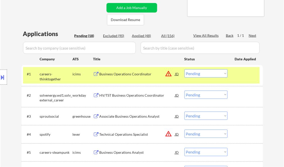
click at [2, 79] on button at bounding box center [3, 77] width 6 height 8
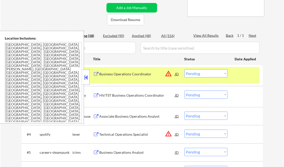
click at [86, 75] on button at bounding box center [87, 78] width 6 height 8
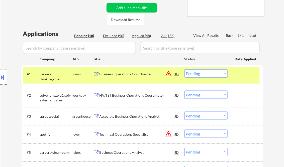
click at [198, 74] on select "Choose an option... Pending Applied Excluded (Questions) Excluded (Expired) Exc…" at bounding box center [206, 74] width 43 height 8
click at [185, 70] on select "Choose an option... Pending Applied Excluded (Questions) Excluded (Expired) Exc…" at bounding box center [206, 74] width 43 height 8
click at [134, 94] on div "HV/TST Business Operations Coordinator" at bounding box center [138, 95] width 76 height 5
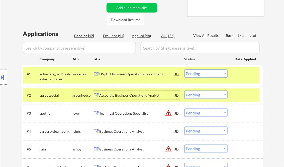
click at [204, 74] on select "Choose an option... Pending Applied Excluded (Questions) Excluded (Expired) Exc…" at bounding box center [206, 74] width 43 height 8
click at [185, 70] on select "Choose an option... Pending Applied Excluded (Questions) Excluded (Expired) Exc…" at bounding box center [206, 74] width 43 height 8
click at [137, 96] on div "Associate Business Operations Analyst" at bounding box center [138, 95] width 76 height 5
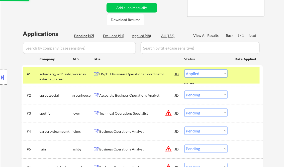
select select ""pending""
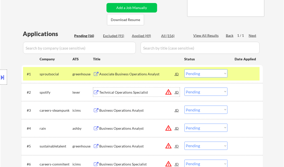
click at [123, 94] on div "Technical Operations Specialist" at bounding box center [138, 92] width 76 height 5
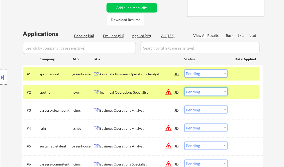
click at [197, 93] on select "Choose an option... Pending Applied Excluded (Questions) Excluded (Expired) Exc…" at bounding box center [206, 92] width 43 height 8
click at [185, 88] on select "Choose an option... Pending Applied Excluded (Questions) Excluded (Expired) Exc…" at bounding box center [206, 92] width 43 height 8
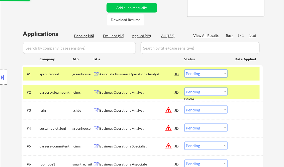
click at [125, 94] on div "Business Operations Analyst" at bounding box center [138, 92] width 76 height 5
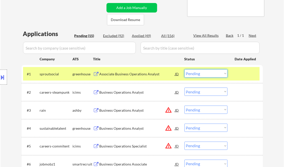
click at [195, 71] on select "Choose an option... Pending Applied Excluded (Questions) Excluded (Expired) Exc…" at bounding box center [206, 74] width 43 height 8
click at [259, 93] on div "#2 careers-steampunk icims Business Operations Analyst JD warning_amber Choose …" at bounding box center [141, 93] width 237 height 14
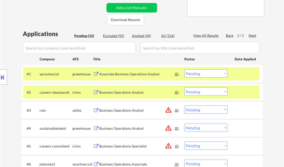
click at [201, 90] on select "Choose an option... Pending Applied Excluded (Questions) Excluded (Expired) Exc…" at bounding box center [206, 92] width 43 height 8
click at [185, 88] on select "Choose an option... Pending Applied Excluded (Questions) Excluded (Expired) Exc…" at bounding box center [206, 92] width 43 height 8
click at [128, 112] on div "Business Operations Analyst" at bounding box center [138, 110] width 76 height 5
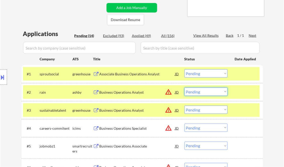
click at [210, 93] on select "Choose an option... Pending Applied Excluded (Questions) Excluded (Expired) Exc…" at bounding box center [206, 92] width 43 height 8
click at [185, 88] on select "Choose an option... Pending Applied Excluded (Questions) Excluded (Expired) Exc…" at bounding box center [206, 92] width 43 height 8
click at [201, 112] on select "Choose an option... Pending Applied Excluded (Questions) Excluded (Expired) Exc…" at bounding box center [206, 110] width 43 height 8
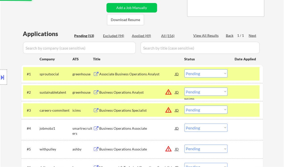
click at [274, 100] on div "← Return to /applysquad Mailslurp Inbox Job Search Builder Frank Sheppard User …" at bounding box center [143, 138] width 284 height 436
click at [135, 92] on div "Business Operations Analyst" at bounding box center [138, 92] width 76 height 5
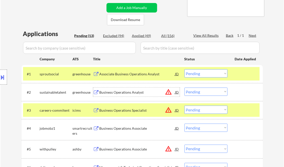
click at [213, 89] on select "Choose an option... Pending Applied Excluded (Questions) Excluded (Expired) Exc…" at bounding box center [206, 92] width 43 height 8
click at [185, 88] on select "Choose an option... Pending Applied Excluded (Questions) Excluded (Expired) Exc…" at bounding box center [206, 92] width 43 height 8
click at [135, 107] on div "Business Operations Specialist" at bounding box center [138, 110] width 76 height 9
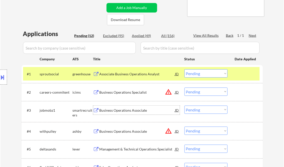
click at [205, 93] on select "Choose an option... Pending Applied Excluded (Questions) Excluded (Expired) Exc…" at bounding box center [206, 92] width 43 height 8
click at [185, 88] on select "Choose an option... Pending Applied Excluded (Questions) Excluded (Expired) Exc…" at bounding box center [206, 92] width 43 height 8
click at [137, 111] on div "Business Operations Associate" at bounding box center [138, 110] width 76 height 5
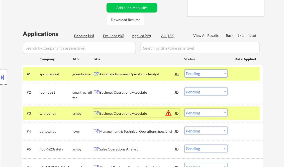
click at [127, 93] on div "Business Operations Associate" at bounding box center [138, 92] width 76 height 5
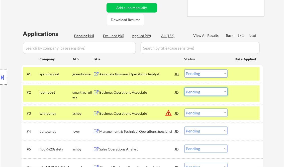
drag, startPoint x: 206, startPoint y: 93, endPoint x: 209, endPoint y: 97, distance: 5.2
click at [206, 93] on select "Choose an option... Pending Applied Excluded (Questions) Excluded (Expired) Exc…" at bounding box center [206, 92] width 43 height 8
click at [185, 88] on select "Choose an option... Pending Applied Excluded (Questions) Excluded (Expired) Exc…" at bounding box center [206, 92] width 43 height 8
click at [236, 97] on div "#2 jobmobz1 smartrecruiters Business Operations Associate JD warning_amber Choo…" at bounding box center [141, 94] width 237 height 17
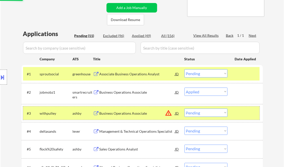
click at [241, 109] on div at bounding box center [246, 113] width 22 height 9
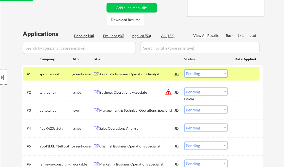
click at [122, 94] on div "Business Operations Associate" at bounding box center [138, 92] width 76 height 5
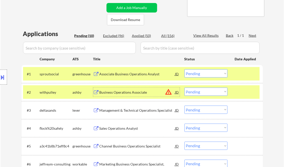
drag, startPoint x: 6, startPoint y: 74, endPoint x: 10, endPoint y: 76, distance: 4.3
click at [6, 75] on div at bounding box center [3, 77] width 7 height 15
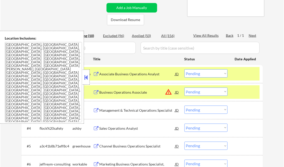
click at [85, 80] on button at bounding box center [87, 78] width 6 height 8
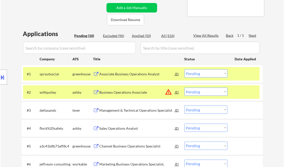
drag, startPoint x: 197, startPoint y: 94, endPoint x: 201, endPoint y: 96, distance: 4.3
click at [197, 94] on select "Choose an option... Pending Applied Excluded (Questions) Excluded (Expired) Exc…" at bounding box center [206, 92] width 43 height 8
click at [185, 88] on select "Choose an option... Pending Applied Excluded (Questions) Excluded (Expired) Exc…" at bounding box center [206, 92] width 43 height 8
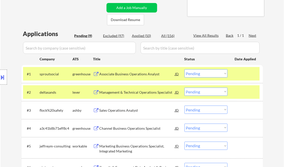
click at [128, 94] on div "Management & Technical Operations Specialist" at bounding box center [138, 92] width 76 height 5
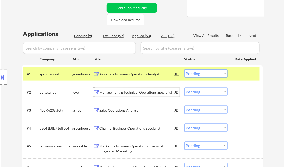
click at [205, 94] on select "Choose an option... Pending Applied Excluded (Questions) Excluded (Expired) Exc…" at bounding box center [206, 92] width 43 height 8
click at [185, 88] on select "Choose an option... Pending Applied Excluded (Questions) Excluded (Expired) Exc…" at bounding box center [206, 92] width 43 height 8
click at [125, 109] on div "Sales Operations Analyst" at bounding box center [138, 110] width 76 height 5
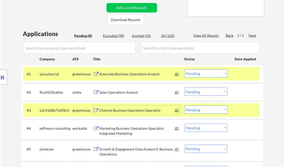
drag, startPoint x: 198, startPoint y: 94, endPoint x: 201, endPoint y: 96, distance: 3.7
click at [198, 94] on select "Choose an option... Pending Applied Excluded (Questions) Excluded (Expired) Exc…" at bounding box center [206, 92] width 43 height 8
click at [185, 88] on select "Choose an option... Pending Applied Excluded (Questions) Excluded (Expired) Exc…" at bounding box center [206, 92] width 43 height 8
click at [145, 109] on div "Channel Business Operations Specialist" at bounding box center [138, 110] width 76 height 5
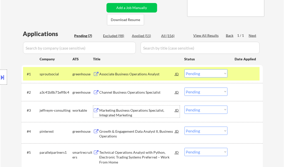
click at [252, 111] on div at bounding box center [246, 110] width 22 height 9
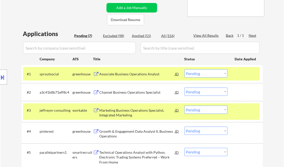
click at [244, 111] on div at bounding box center [246, 110] width 22 height 9
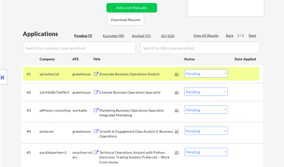
click at [245, 91] on div at bounding box center [246, 92] width 22 height 9
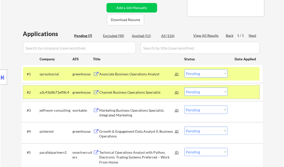
click at [205, 92] on select "Choose an option... Pending Applied Excluded (Questions) Excluded (Expired) Exc…" at bounding box center [206, 92] width 43 height 8
click at [185, 88] on select "Choose an option... Pending Applied Excluded (Questions) Excluded (Expired) Exc…" at bounding box center [206, 92] width 43 height 8
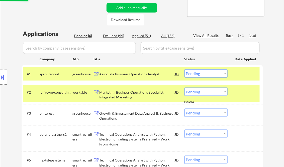
click at [135, 94] on div "Marketing Business Operations Specialist, Integrated Marketing" at bounding box center [138, 95] width 76 height 10
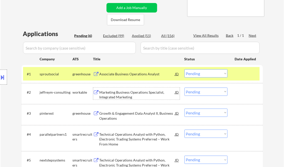
click at [205, 93] on select "Choose an option... Pending Applied Excluded (Questions) Excluded (Expired) Exc…" at bounding box center [206, 92] width 43 height 8
click at [185, 88] on select "Choose an option... Pending Applied Excluded (Questions) Excluded (Expired) Exc…" at bounding box center [206, 92] width 43 height 8
click at [133, 113] on div "Growth & Engagement Data Analyst II, Business Operations" at bounding box center [138, 116] width 76 height 10
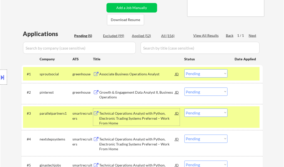
click at [198, 93] on select "Choose an option... Pending Applied Excluded (Questions) Excluded (Expired) Exc…" at bounding box center [206, 92] width 43 height 8
click at [185, 88] on select "Choose an option... Pending Applied Excluded (Questions) Excluded (Expired) Exc…" at bounding box center [206, 92] width 43 height 8
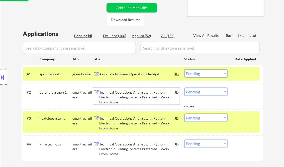
click at [138, 95] on div "Technical Operations Analyst with Python, Electronic Trading Systems Preferred …" at bounding box center [138, 97] width 76 height 15
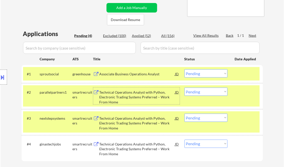
drag, startPoint x: 206, startPoint y: 93, endPoint x: 207, endPoint y: 96, distance: 2.6
click at [206, 93] on select "Choose an option... Pending Applied Excluded (Questions) Excluded (Expired) Exc…" at bounding box center [206, 92] width 43 height 8
click at [185, 88] on select "Choose an option... Pending Applied Excluded (Questions) Excluded (Expired) Exc…" at bounding box center [206, 92] width 43 height 8
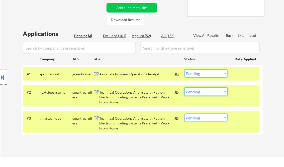
drag, startPoint x: 197, startPoint y: 94, endPoint x: 203, endPoint y: 96, distance: 6.3
click at [198, 94] on select "Choose an option... Pending Applied Excluded (Questions) Excluded (Expired) Exc…" at bounding box center [206, 92] width 43 height 8
click at [185, 88] on select "Choose an option... Pending Applied Excluded (Questions) Excluded (Expired) Exc…" at bounding box center [206, 92] width 43 height 8
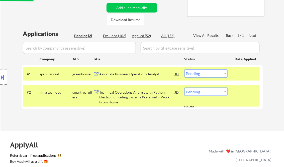
drag, startPoint x: 198, startPoint y: 92, endPoint x: 201, endPoint y: 92, distance: 2.8
click at [198, 92] on select "Choose an option... Pending Applied Excluded (Questions) Excluded (Expired) Exc…" at bounding box center [206, 92] width 43 height 8
select select ""excluded__other_""
click at [185, 88] on select "Choose an option... Pending Applied Excluded (Questions) Excluded (Expired) Exc…" at bounding box center [206, 92] width 43 height 8
click at [128, 131] on div "← Return to /applysquad Mailslurp Inbox Job Search Builder Frank Sheppard User …" at bounding box center [143, 26] width 284 height 212
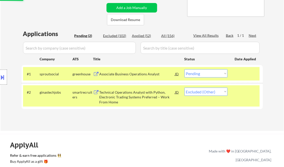
click at [246, 70] on div at bounding box center [246, 74] width 22 height 9
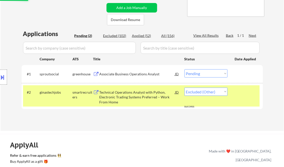
click at [243, 96] on div at bounding box center [246, 92] width 22 height 9
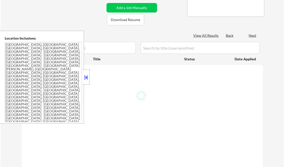
scroll to position [100, 0]
click at [86, 75] on button at bounding box center [87, 78] width 6 height 8
select select ""pending""
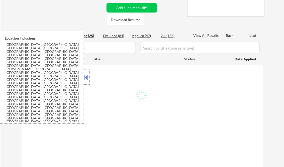
select select ""pending""
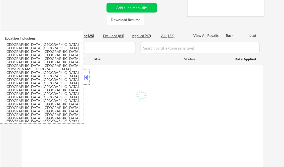
select select ""pending""
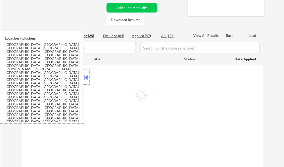
select select ""pending""
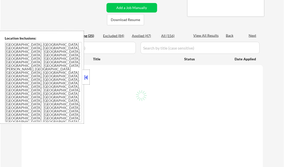
select select ""pending""
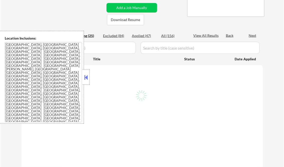
select select ""pending""
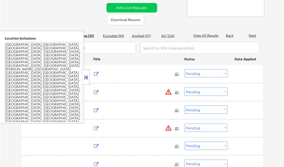
scroll to position [80, 0]
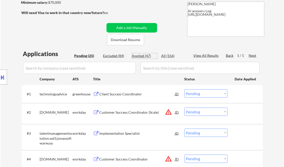
click at [146, 56] on div "Applied (47)" at bounding box center [144, 55] width 25 height 5
select select ""applied""
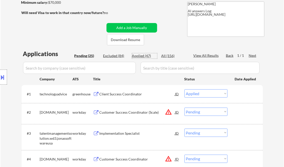
select select ""applied""
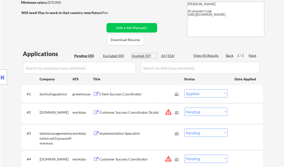
select select ""applied""
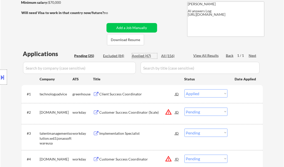
select select ""applied""
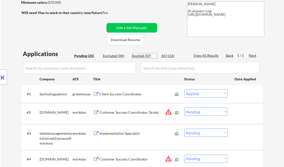
select select ""applied""
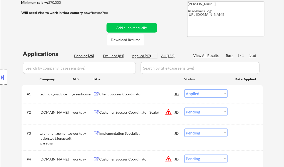
select select ""applied""
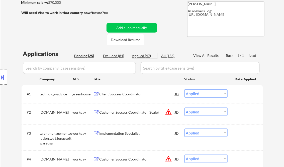
select select ""applied""
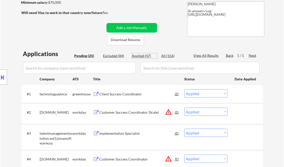
select select ""applied""
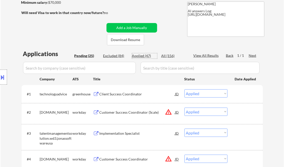
select select ""applied""
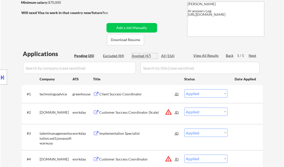
select select ""applied""
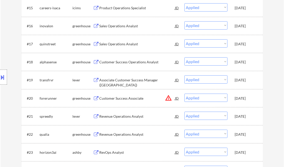
scroll to position [442, 0]
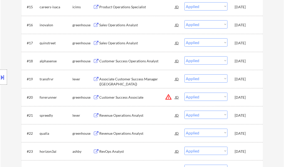
select select ""applied""
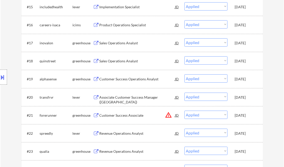
select select ""applied""
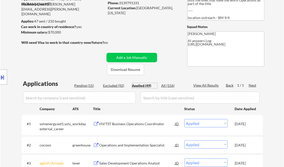
scroll to position [60, 0]
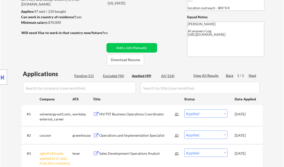
select select ""applied""
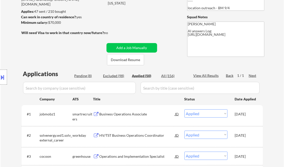
scroll to position [371, 0]
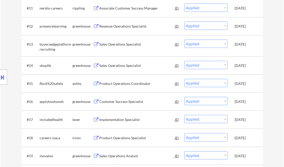
select select ""applied""
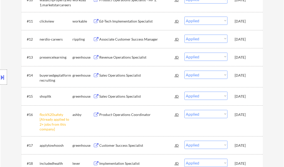
select select ""applied""
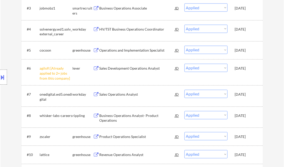
scroll to position [221, 0]
